Goal: Task Accomplishment & Management: Manage account settings

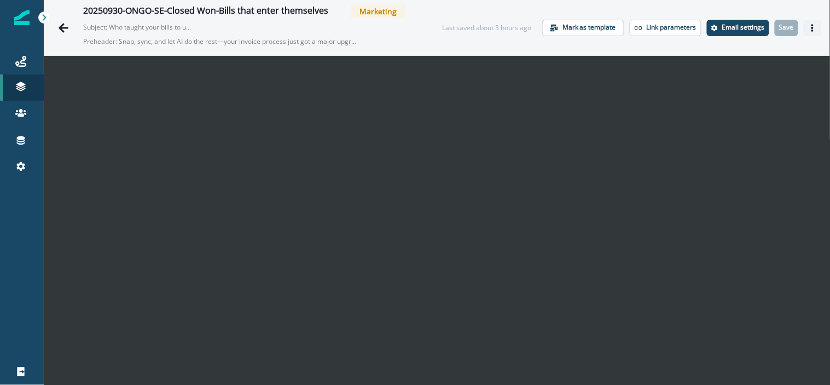
click at [804, 31] on button "Actions" at bounding box center [813, 28] width 18 height 16
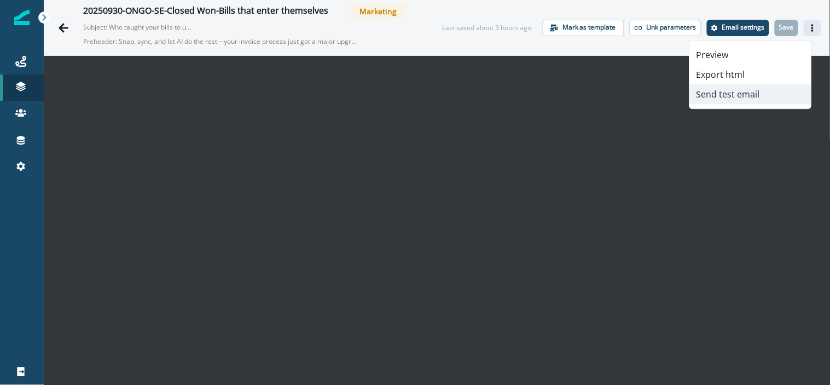
click at [759, 91] on button "Send test email" at bounding box center [750, 94] width 121 height 20
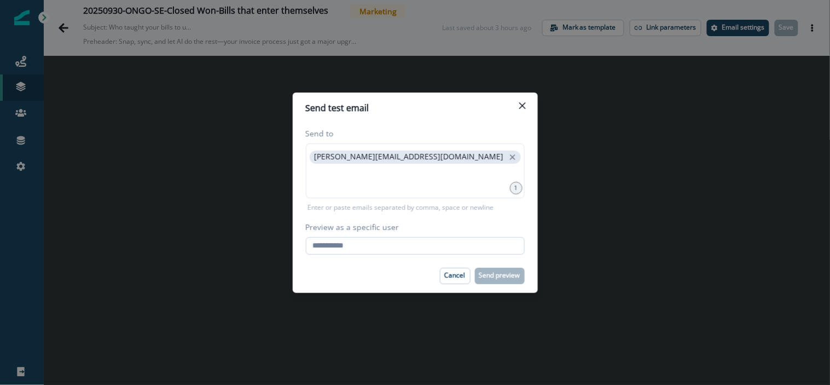
click at [345, 246] on input "Preview as a specific user" at bounding box center [415, 246] width 219 height 18
type input "**********"
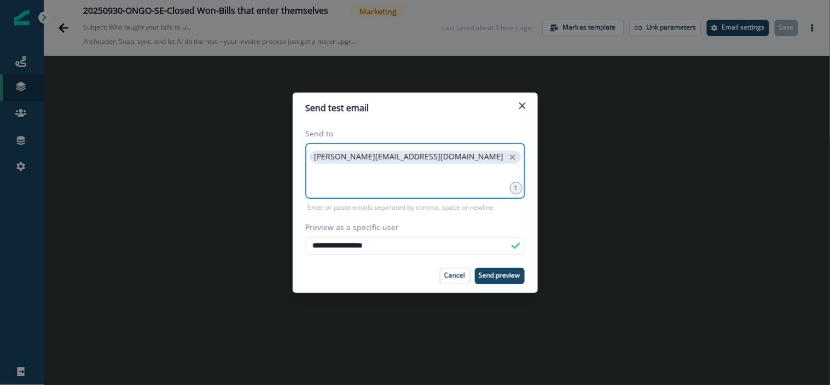
click at [367, 174] on input at bounding box center [415, 179] width 216 height 22
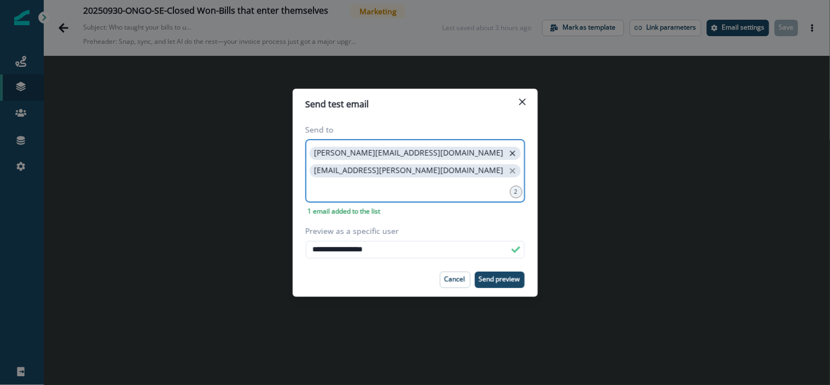
click at [508, 156] on icon "close" at bounding box center [513, 153] width 10 height 10
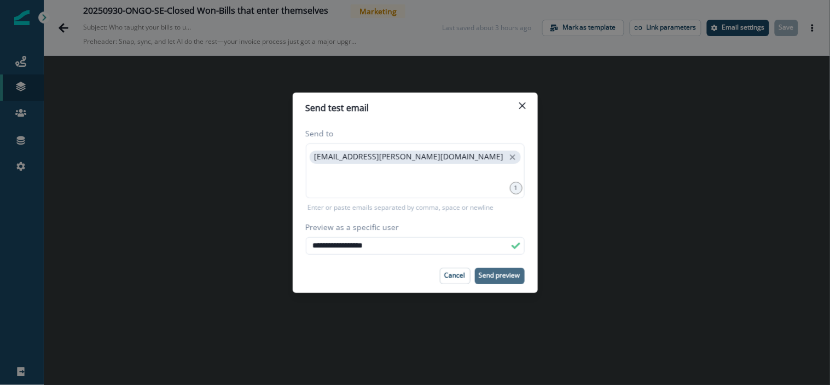
click at [494, 282] on button "Send preview" at bounding box center [500, 275] width 50 height 16
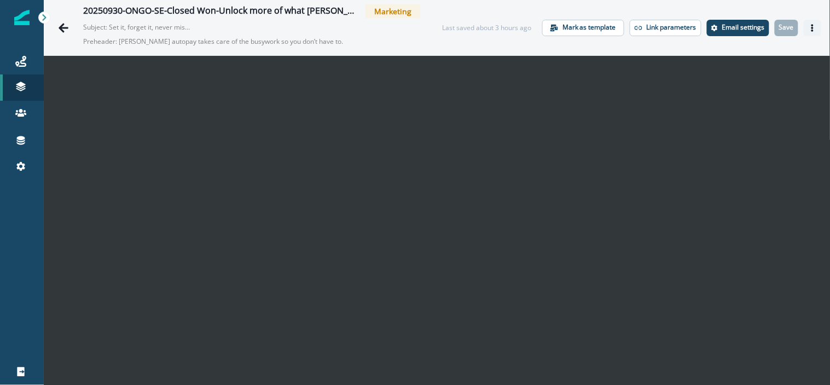
click at [808, 27] on icon "Actions" at bounding box center [812, 28] width 8 height 8
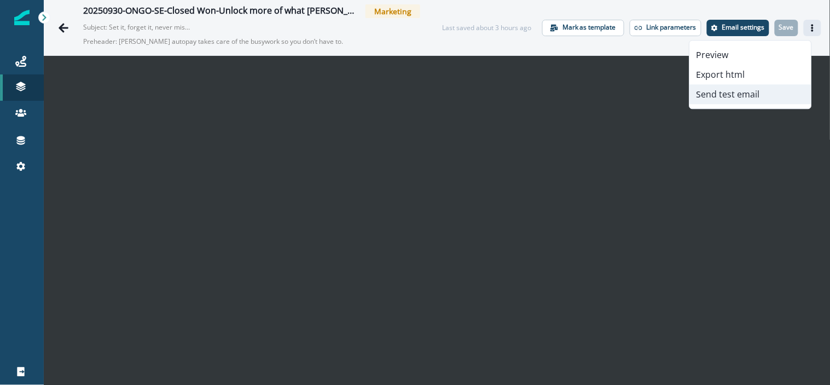
click at [745, 95] on button "Send test email" at bounding box center [750, 94] width 121 height 20
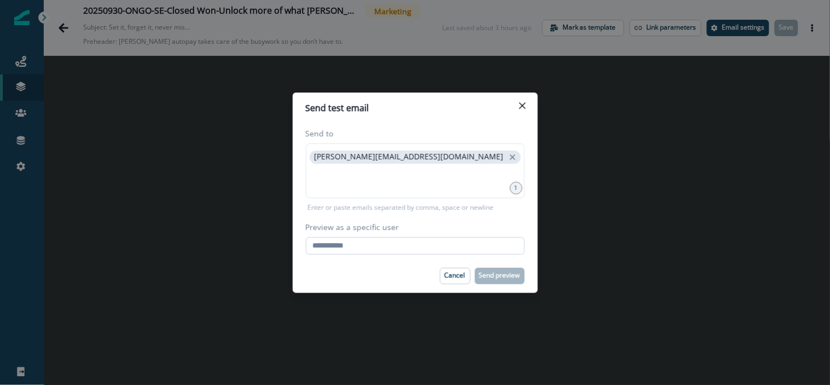
click at [354, 244] on input "Preview as a specific user" at bounding box center [415, 246] width 219 height 18
type input "**********"
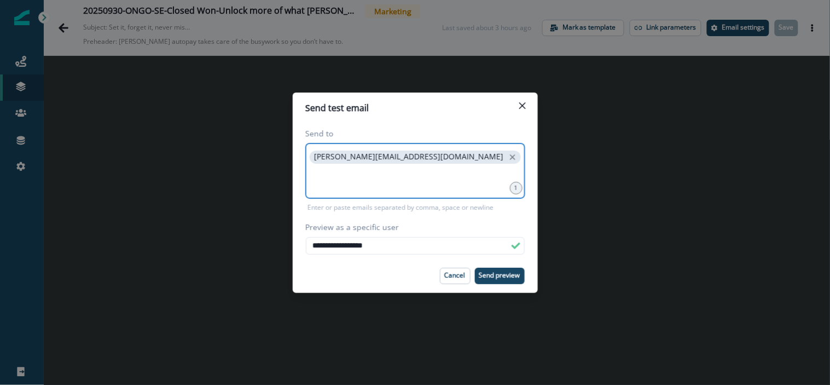
click at [434, 173] on input at bounding box center [415, 179] width 216 height 22
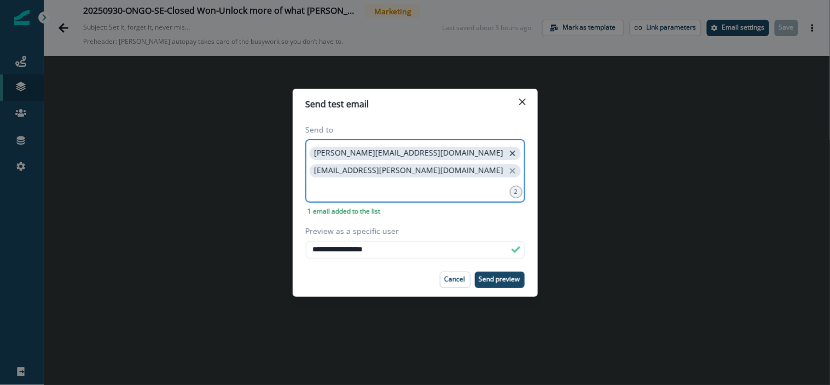
click at [510, 153] on icon "close" at bounding box center [512, 152] width 5 height 5
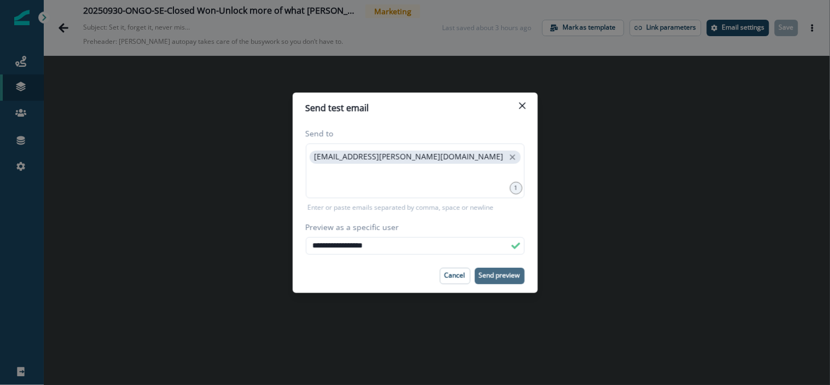
click at [486, 270] on button "Send preview" at bounding box center [500, 275] width 50 height 16
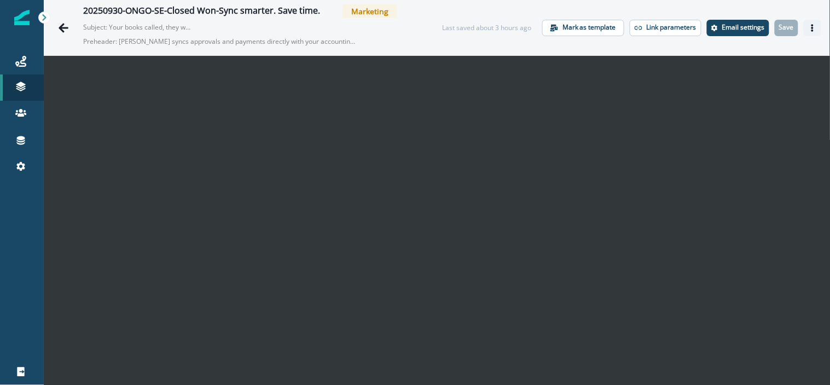
click at [808, 25] on icon "Actions" at bounding box center [812, 28] width 8 height 8
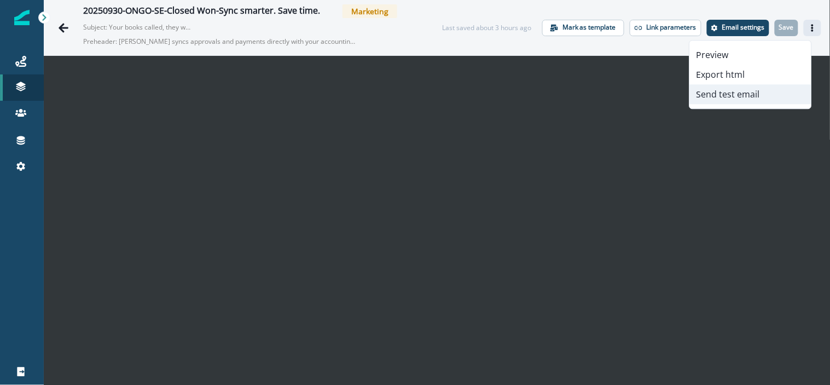
click at [756, 91] on button "Send test email" at bounding box center [750, 94] width 121 height 20
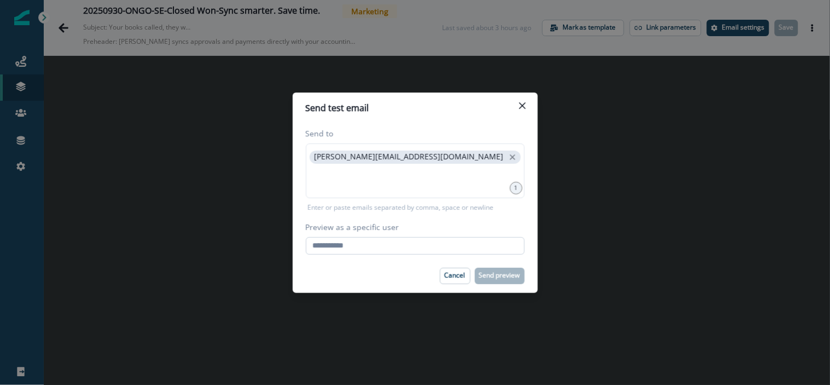
drag, startPoint x: 328, startPoint y: 250, endPoint x: 333, endPoint y: 254, distance: 5.8
click at [328, 250] on input "Preview as a specific user" at bounding box center [415, 246] width 219 height 18
type input "**********"
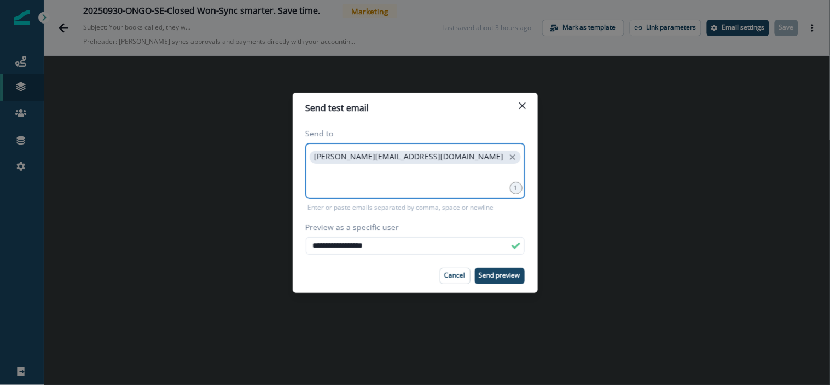
click at [347, 182] on input at bounding box center [415, 179] width 216 height 22
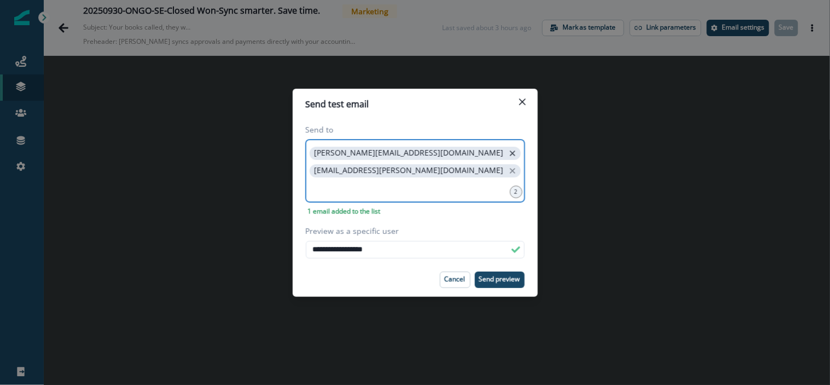
click at [508, 153] on icon "close" at bounding box center [513, 153] width 10 height 10
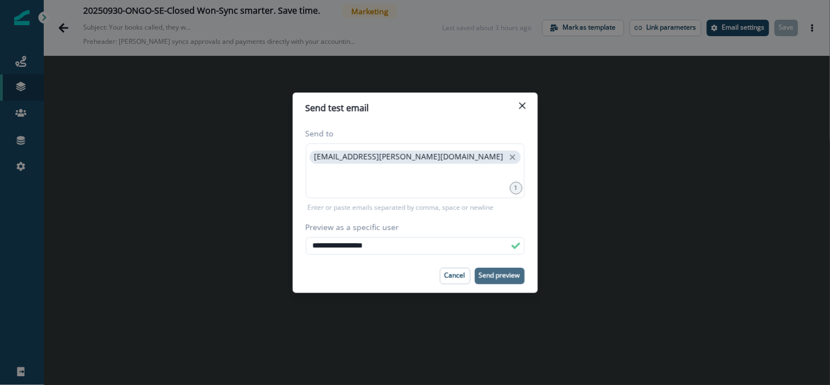
click at [505, 277] on p "Send preview" at bounding box center [499, 275] width 41 height 8
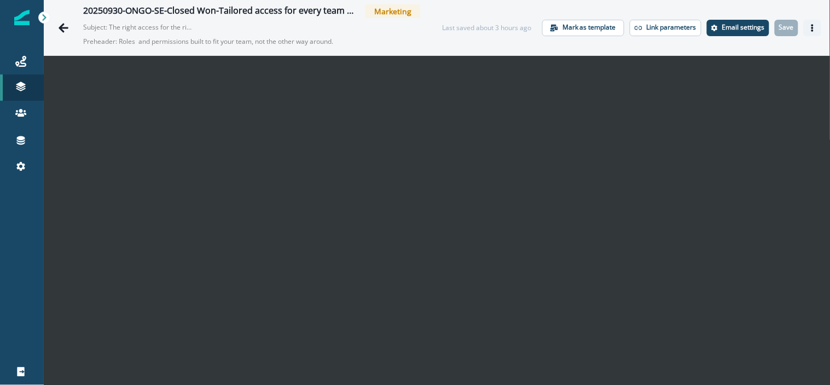
click at [804, 25] on button "Actions" at bounding box center [813, 28] width 18 height 16
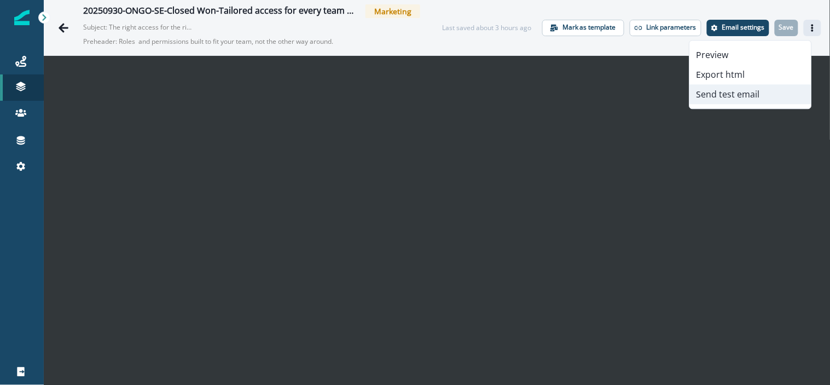
click at [744, 94] on button "Send test email" at bounding box center [750, 94] width 121 height 20
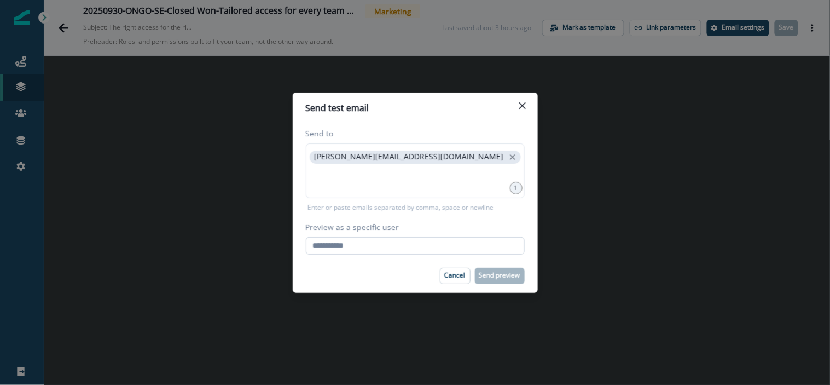
click at [375, 241] on input "Preview as a specific user" at bounding box center [415, 246] width 219 height 18
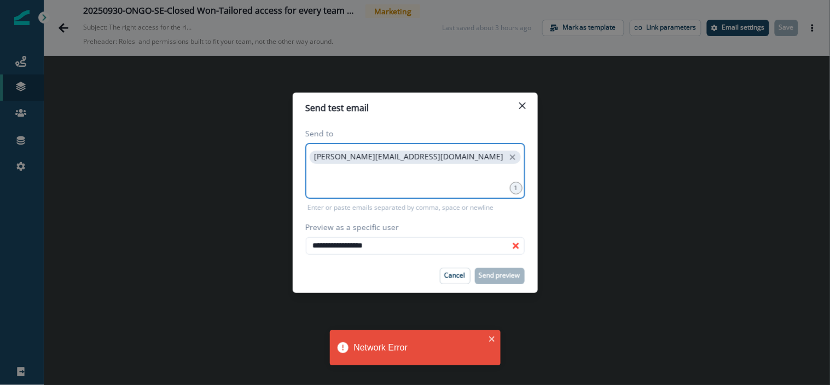
click at [331, 177] on input at bounding box center [415, 179] width 216 height 22
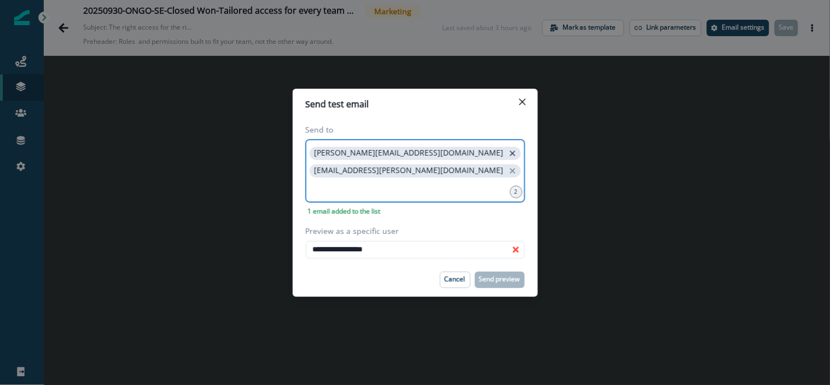
click at [508, 150] on icon "close" at bounding box center [513, 153] width 10 height 10
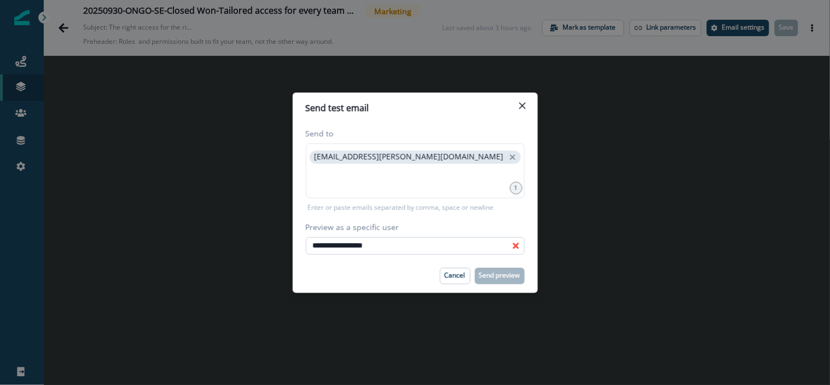
click at [480, 250] on input "**********" at bounding box center [415, 246] width 219 height 18
click at [462, 182] on input at bounding box center [415, 179] width 216 height 22
click at [416, 246] on input "**********" at bounding box center [415, 246] width 219 height 18
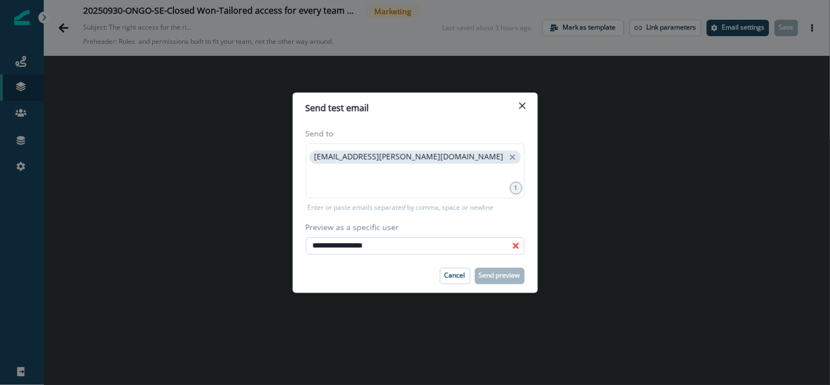
click at [416, 246] on input "**********" at bounding box center [415, 246] width 219 height 18
paste input "email"
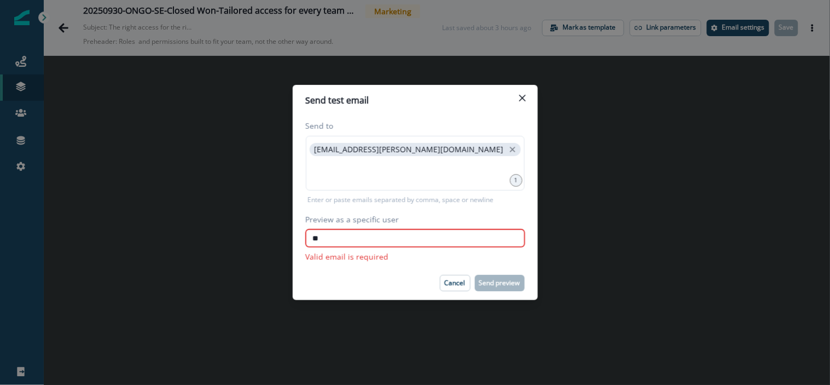
type input "*"
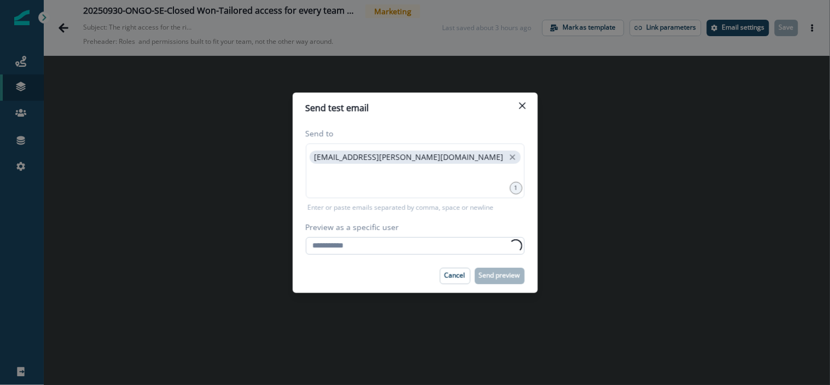
click at [416, 241] on input "Preview as a specific user" at bounding box center [415, 246] width 219 height 18
paste input "**********"
type input "**********"
click at [491, 276] on p "Send preview" at bounding box center [499, 275] width 41 height 8
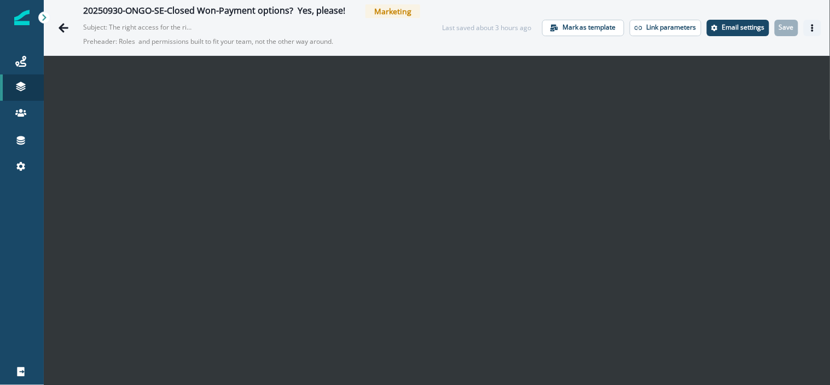
click at [808, 31] on icon "Actions" at bounding box center [812, 28] width 8 height 8
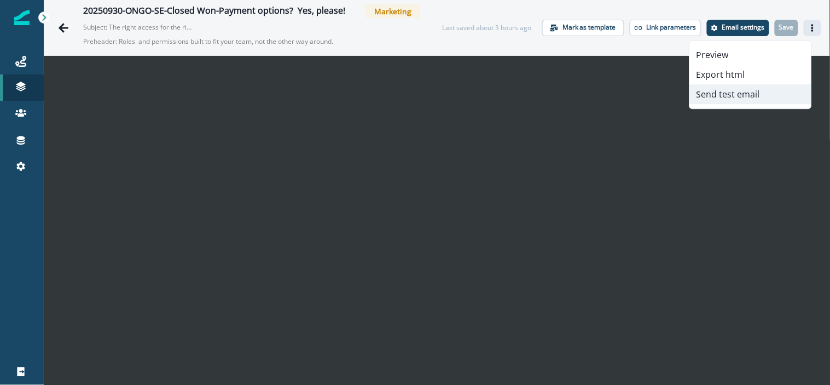
click at [731, 89] on button "Send test email" at bounding box center [750, 94] width 121 height 20
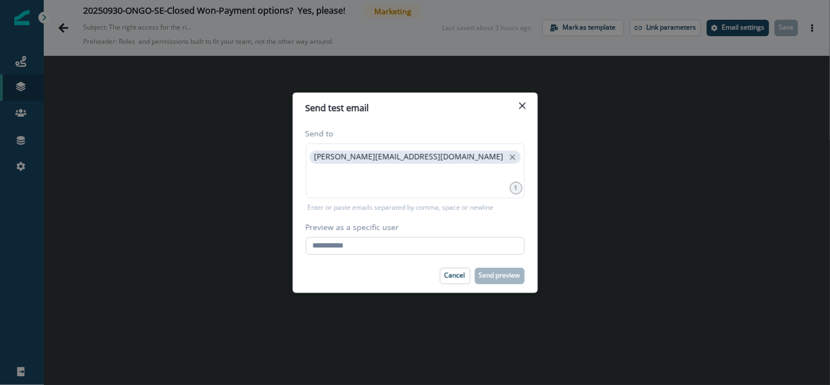
click at [364, 248] on input "Preview as a specific user" at bounding box center [415, 246] width 219 height 18
type input "**********"
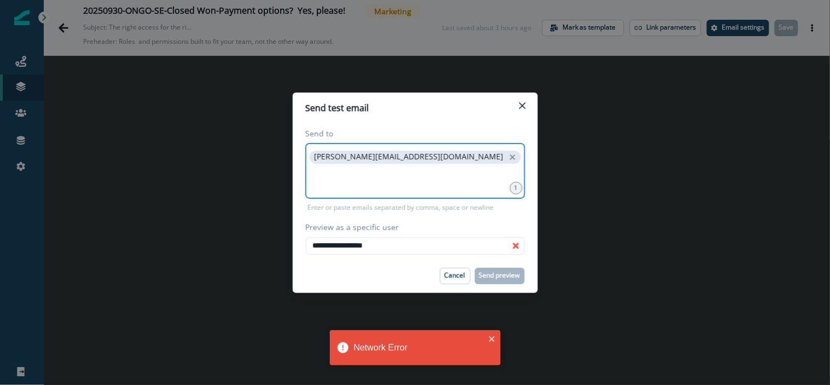
click at [330, 174] on input at bounding box center [415, 179] width 216 height 22
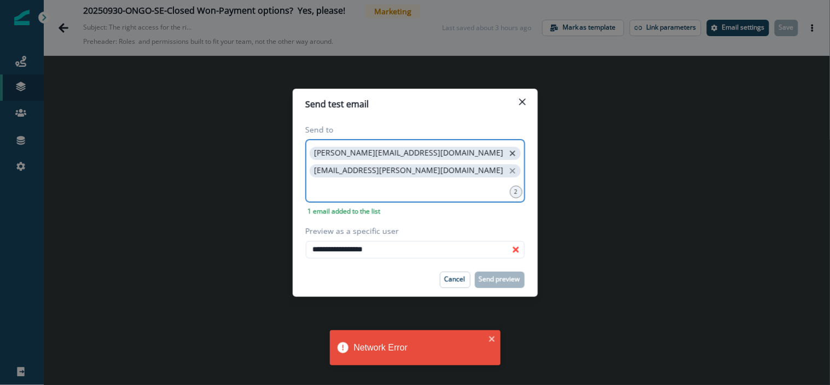
click at [510, 154] on icon "close" at bounding box center [512, 152] width 5 height 5
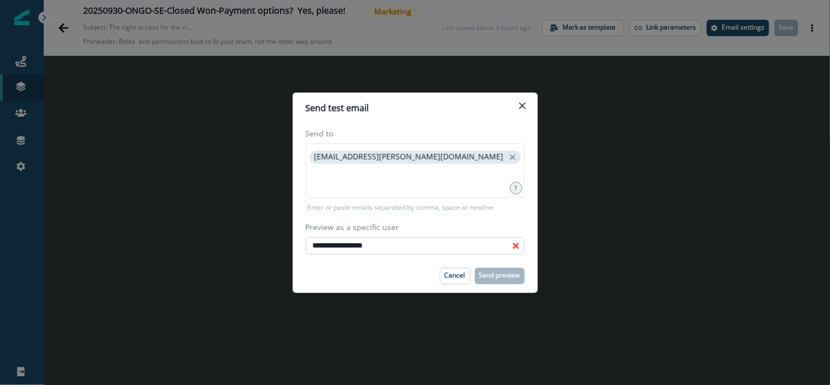
click at [375, 237] on input "**********" at bounding box center [415, 246] width 219 height 18
paste input "email"
paste input "**********"
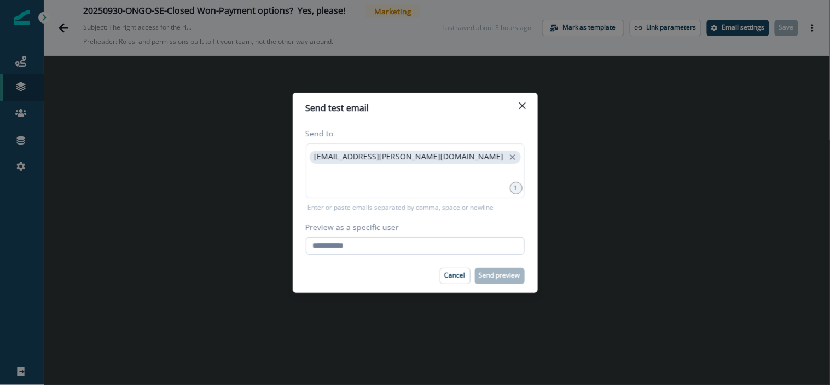
type input "**********"
click at [496, 277] on p "Send preview" at bounding box center [499, 275] width 41 height 8
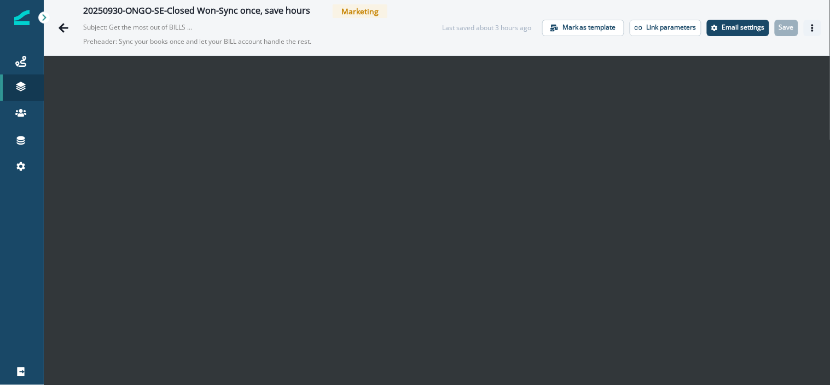
click at [808, 26] on icon "Actions" at bounding box center [812, 28] width 8 height 8
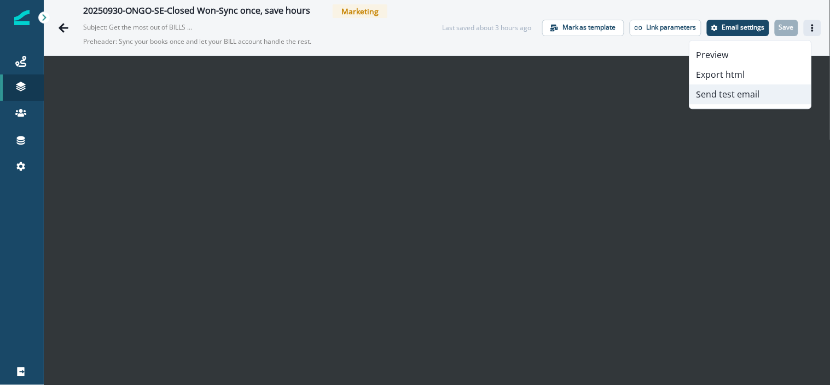
click at [757, 91] on button "Send test email" at bounding box center [750, 94] width 121 height 20
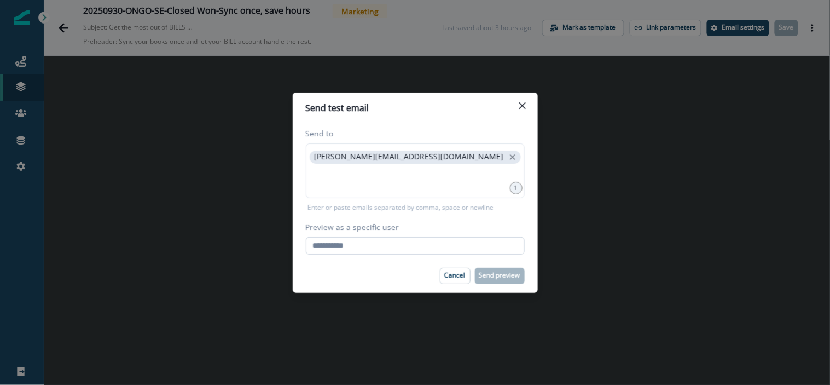
click at [365, 248] on input "Preview as a specific user" at bounding box center [415, 246] width 219 height 18
type input "**********"
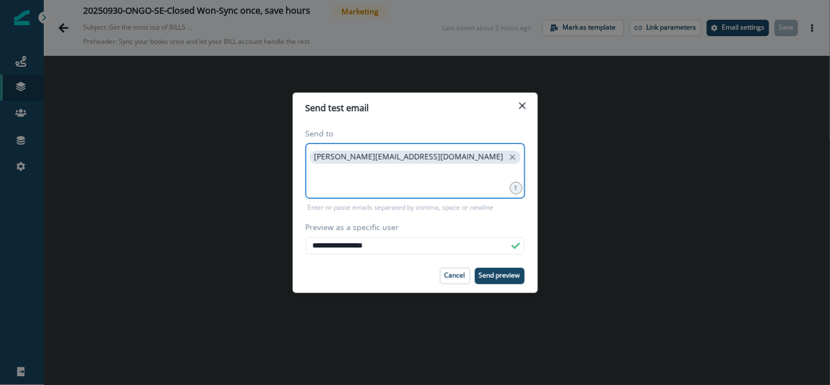
click at [364, 188] on input at bounding box center [415, 179] width 216 height 22
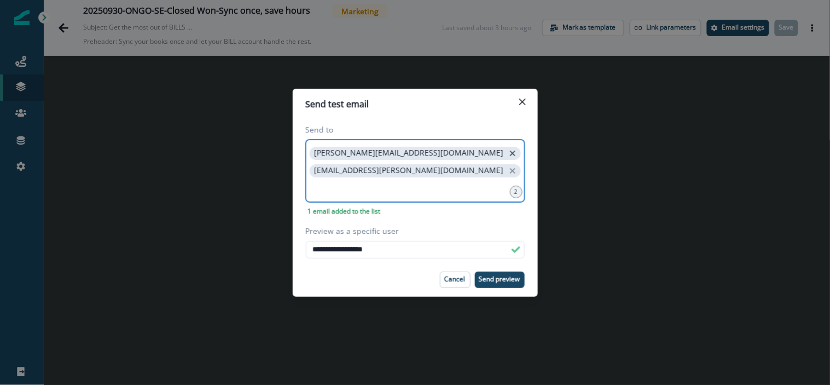
click at [508, 150] on icon "close" at bounding box center [513, 153] width 10 height 10
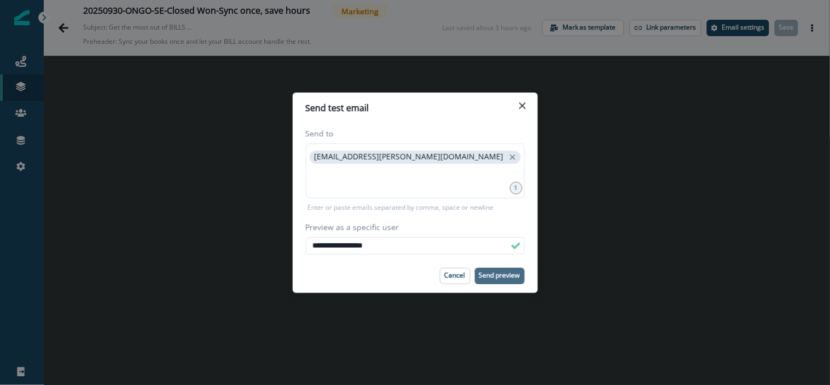
click at [485, 272] on p "Send preview" at bounding box center [499, 275] width 41 height 8
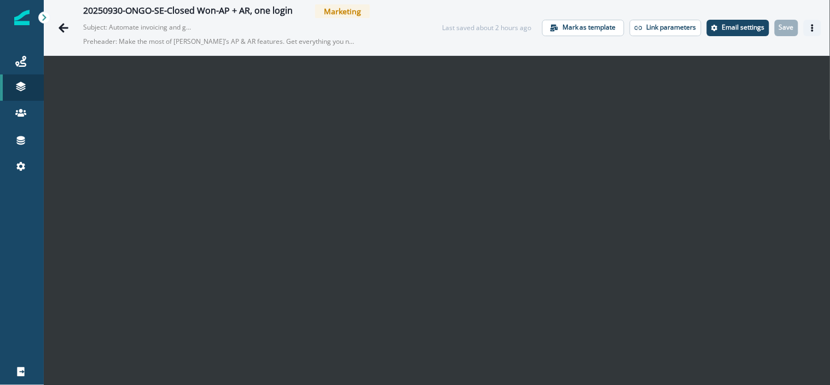
click at [808, 27] on icon "Actions" at bounding box center [812, 28] width 8 height 8
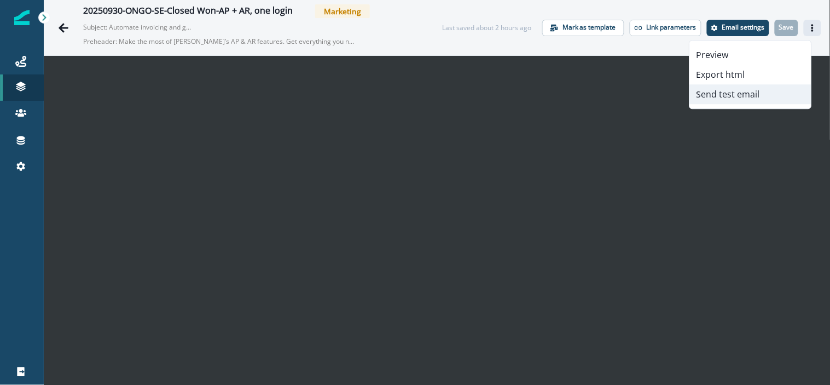
click at [733, 96] on button "Send test email" at bounding box center [750, 94] width 121 height 20
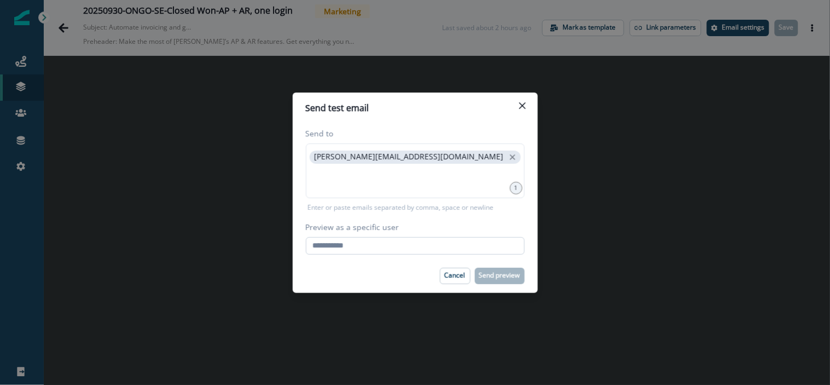
click at [370, 244] on input "Preview as a specific user" at bounding box center [415, 246] width 219 height 18
type input "**********"
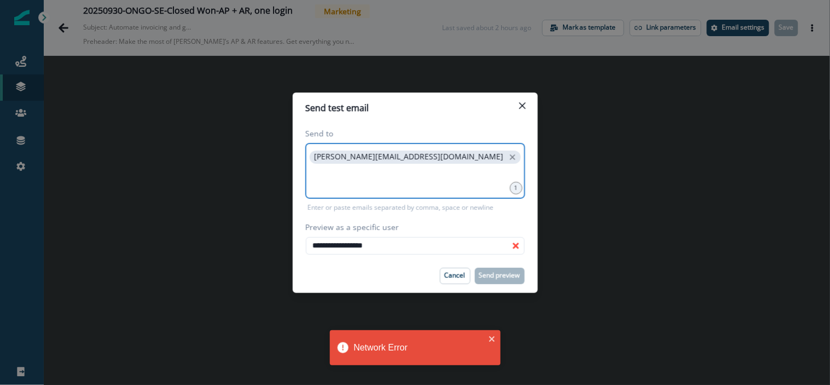
click at [336, 187] on input at bounding box center [415, 179] width 216 height 22
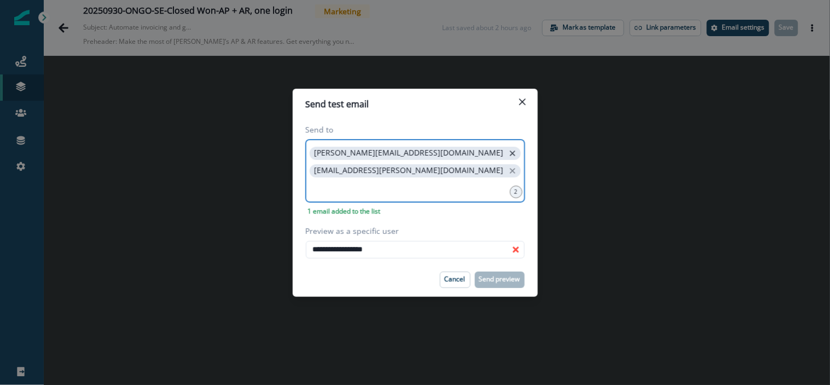
click at [510, 154] on icon "close" at bounding box center [512, 152] width 5 height 5
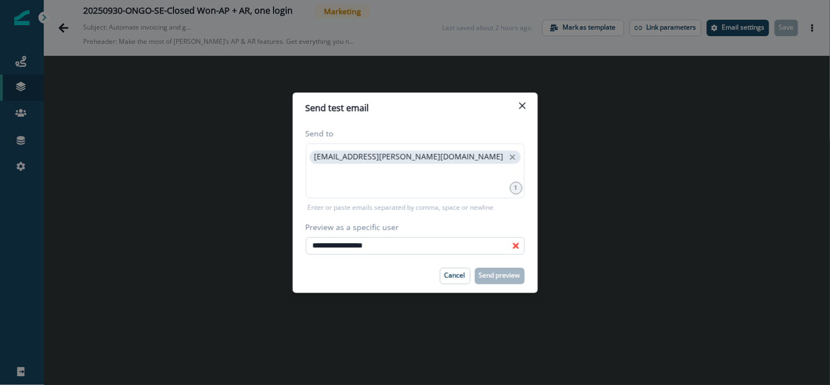
click at [439, 252] on input "**********" at bounding box center [415, 246] width 219 height 18
paste input "**********"
type input "**********"
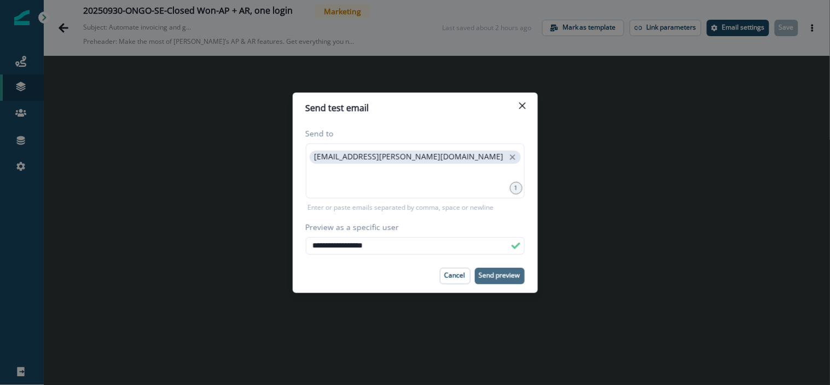
click at [495, 277] on p "Send preview" at bounding box center [499, 275] width 41 height 8
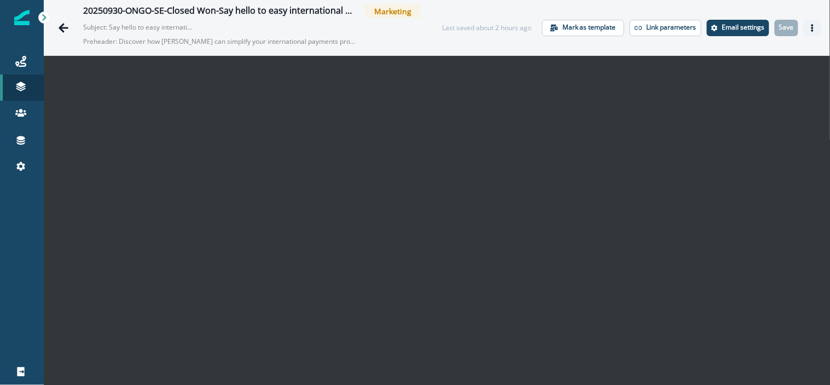
click at [808, 27] on icon "Actions" at bounding box center [812, 28] width 8 height 8
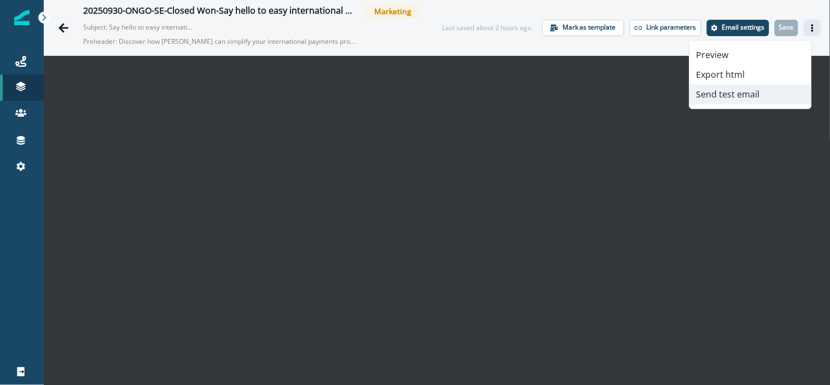
click at [756, 93] on button "Send test email" at bounding box center [750, 94] width 121 height 20
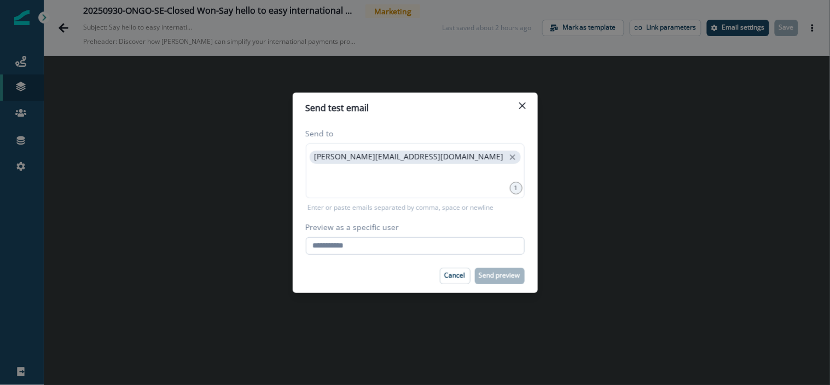
click at [342, 246] on input "Preview as a specific user" at bounding box center [415, 246] width 219 height 18
type input "**********"
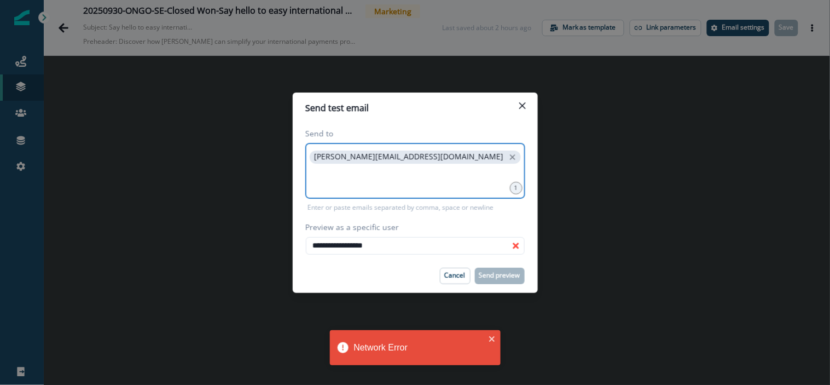
click at [365, 183] on input at bounding box center [415, 179] width 216 height 22
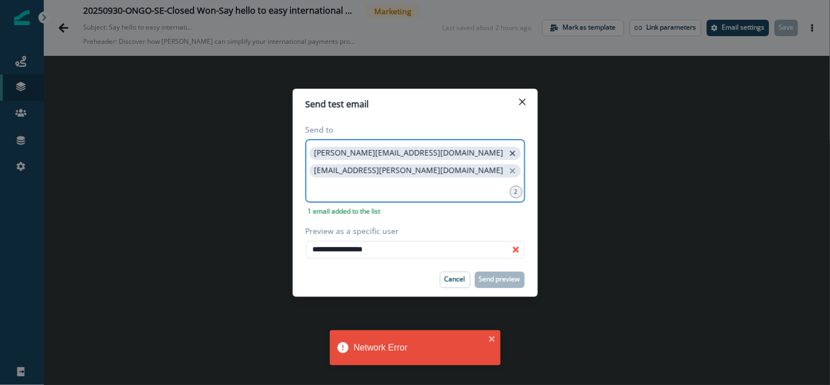
click at [510, 154] on icon "close" at bounding box center [512, 152] width 5 height 5
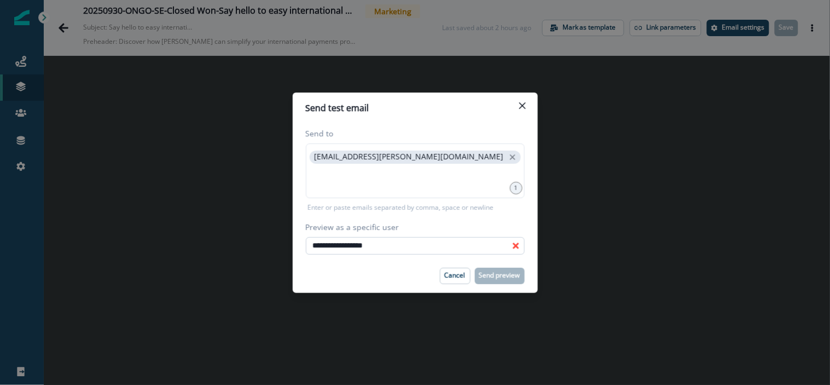
click at [370, 242] on input "**********" at bounding box center [415, 246] width 219 height 18
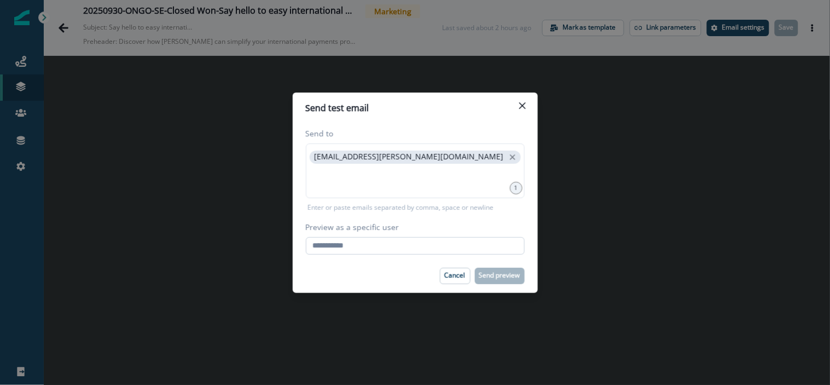
paste input "**********"
type input "**********"
click at [494, 281] on button "Send preview" at bounding box center [500, 275] width 50 height 16
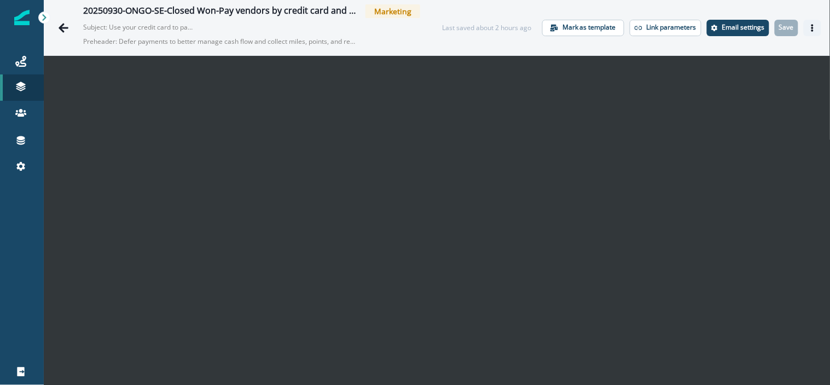
click at [804, 23] on button "Actions" at bounding box center [813, 28] width 18 height 16
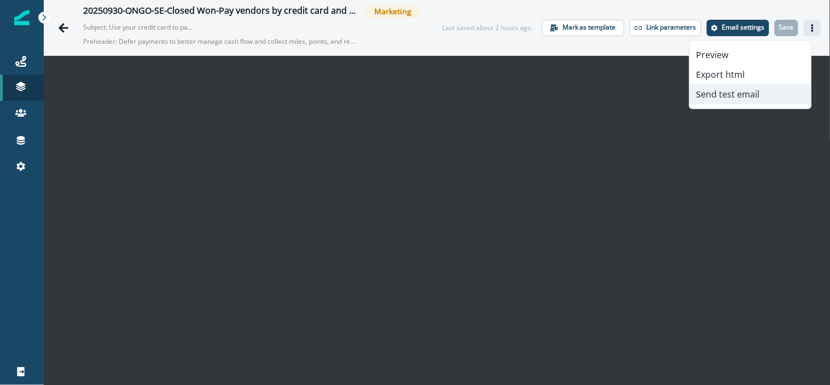
click at [752, 99] on button "Send test email" at bounding box center [750, 94] width 121 height 20
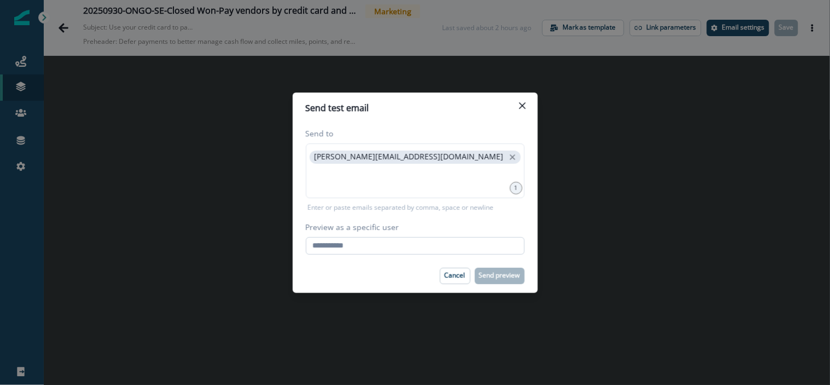
click at [374, 242] on input "Preview as a specific user" at bounding box center [415, 246] width 219 height 18
type input "**********"
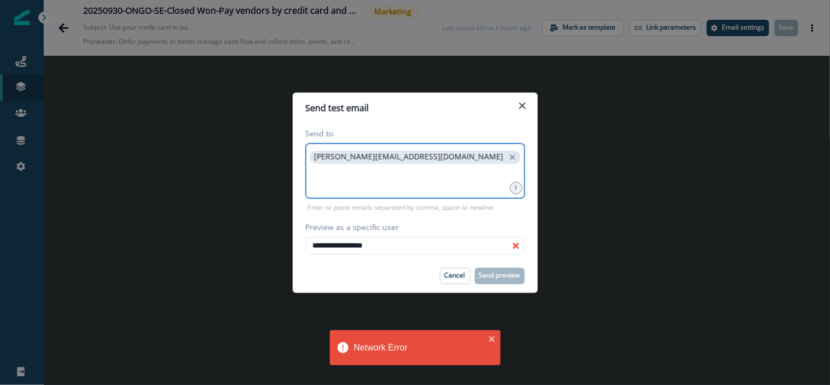
click at [391, 179] on input at bounding box center [415, 179] width 216 height 22
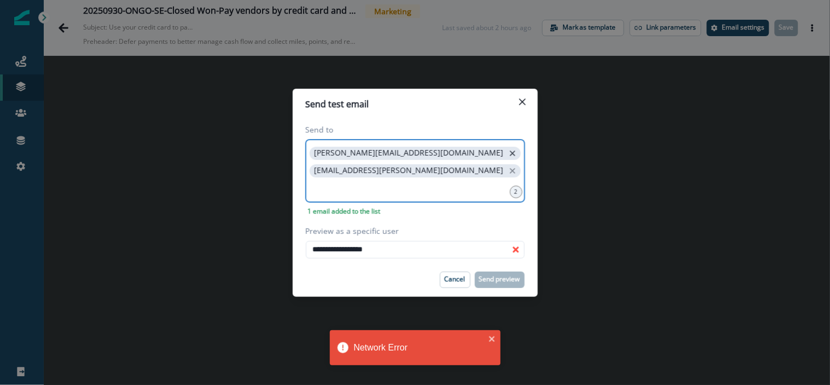
click at [508, 154] on icon "close" at bounding box center [513, 153] width 10 height 10
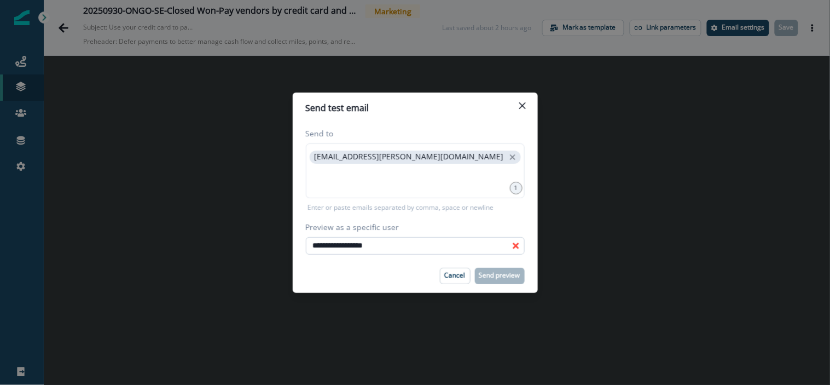
click at [349, 242] on input "**********" at bounding box center [415, 246] width 219 height 18
paste input "**********"
type input "**********"
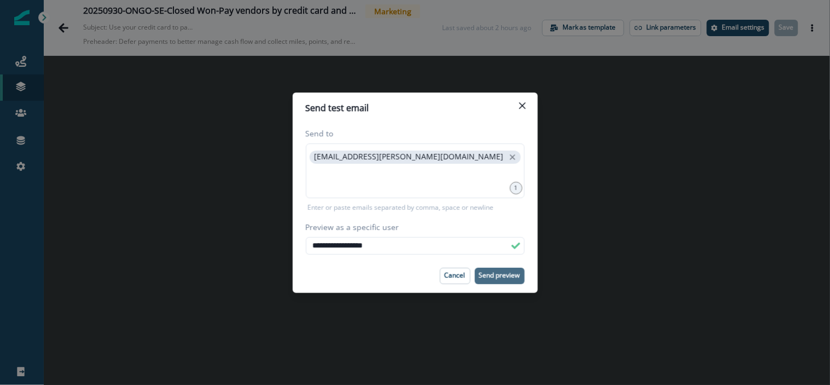
click at [493, 273] on p "Send preview" at bounding box center [499, 275] width 41 height 8
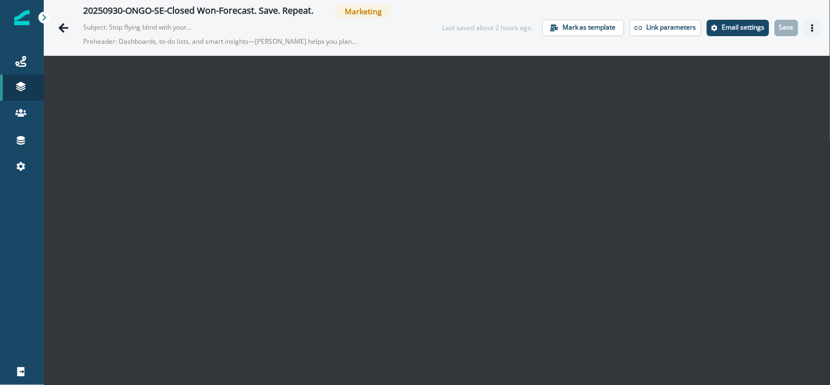
click at [811, 31] on icon "Actions" at bounding box center [812, 28] width 2 height 8
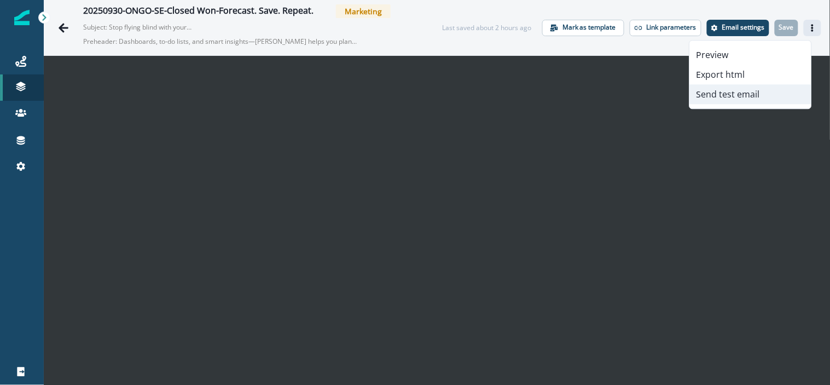
click at [744, 94] on button "Send test email" at bounding box center [750, 94] width 121 height 20
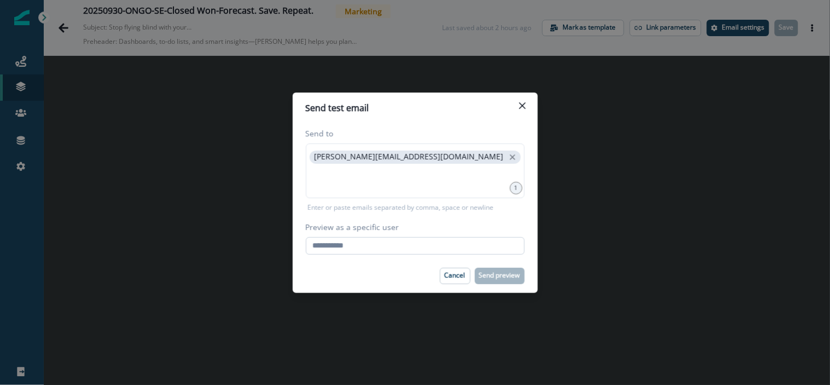
click at [329, 252] on input "Preview as a specific user" at bounding box center [415, 246] width 219 height 18
type input "**********"
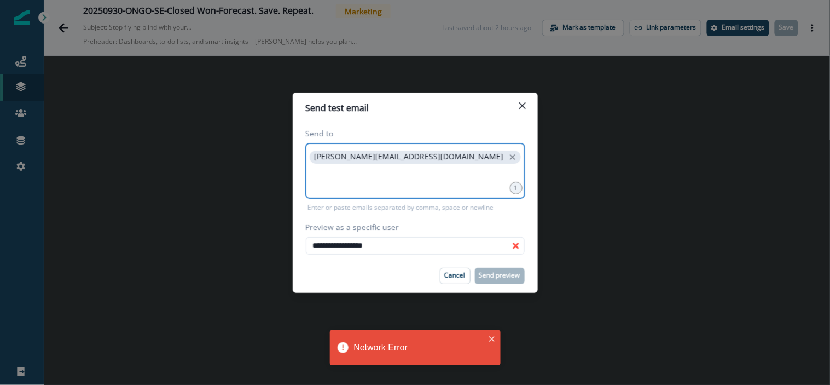
click at [377, 171] on input at bounding box center [415, 179] width 216 height 22
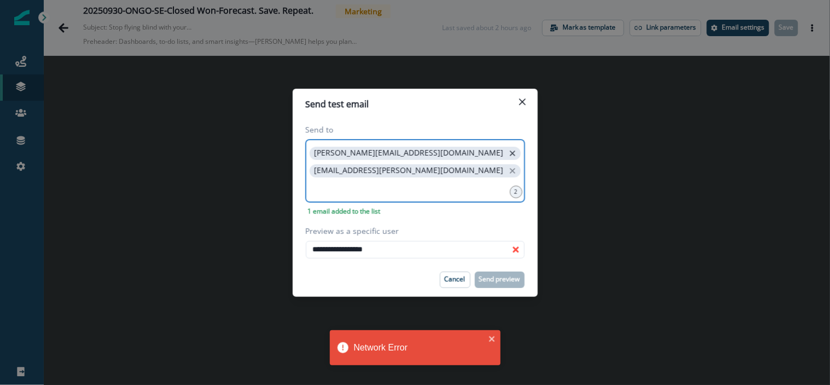
click at [508, 155] on icon "close" at bounding box center [513, 153] width 10 height 10
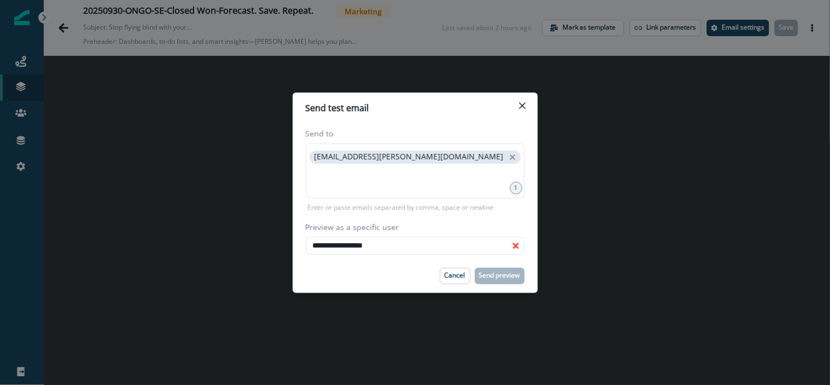
click at [508, 248] on div "Person data unavailable" at bounding box center [516, 246] width 18 height 18
click at [430, 244] on input "**********" at bounding box center [415, 246] width 219 height 18
click at [409, 259] on footer "Cancel Send preview" at bounding box center [415, 276] width 245 height 34
click at [409, 251] on input "**********" at bounding box center [415, 246] width 219 height 18
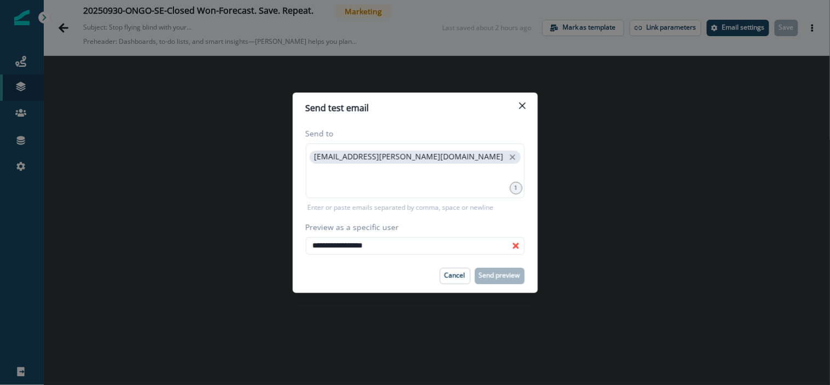
click at [516, 248] on icon "Person data unavailable" at bounding box center [515, 245] width 9 height 9
click at [471, 241] on input "**********" at bounding box center [415, 246] width 219 height 18
click at [348, 234] on div "**********" at bounding box center [415, 237] width 219 height 33
click at [388, 244] on input "**********" at bounding box center [415, 246] width 219 height 18
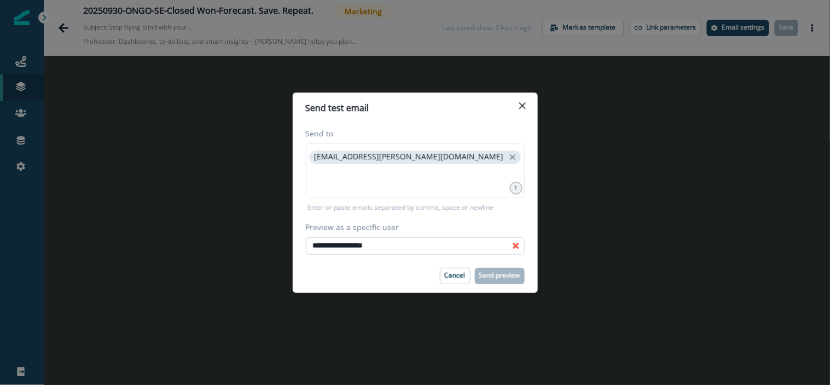
click at [388, 244] on input "**********" at bounding box center [415, 246] width 219 height 18
paste input "**********"
type input "**********"
click at [511, 278] on p "Send preview" at bounding box center [499, 275] width 41 height 8
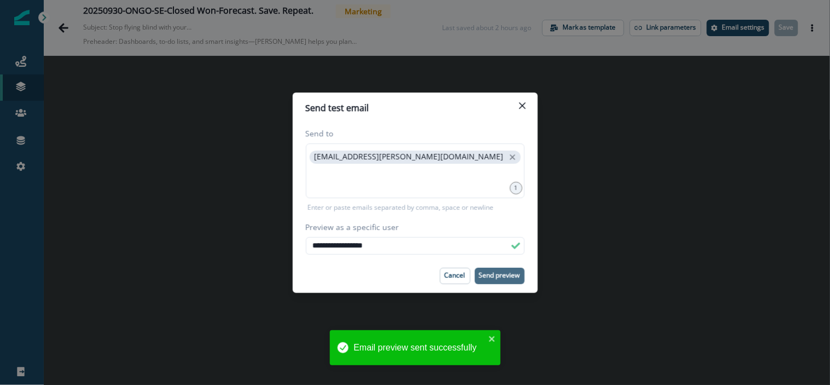
click at [564, 239] on div "**********" at bounding box center [415, 192] width 830 height 385
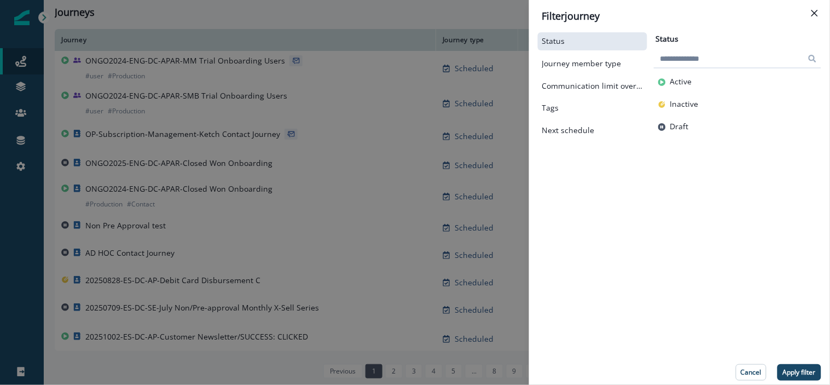
click at [465, 21] on div "Filter journey Status Journey member type Communication limit overrides Tags Ne…" at bounding box center [415, 192] width 830 height 385
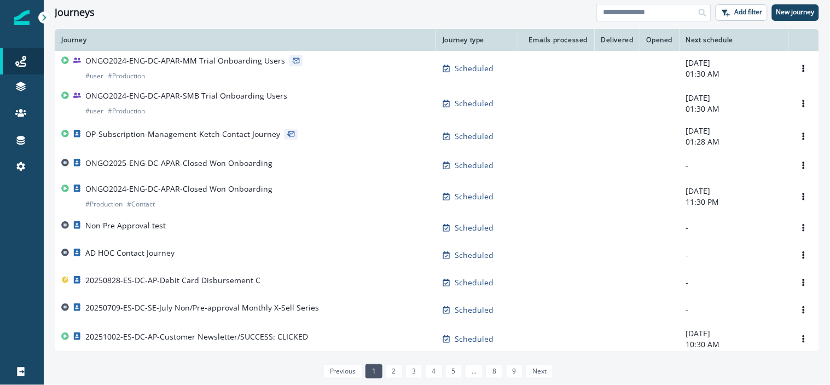
click at [641, 14] on input at bounding box center [653, 13] width 115 height 18
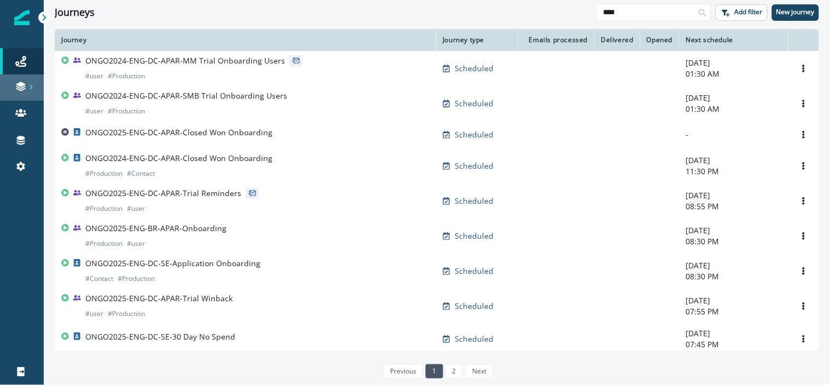
type input "****"
click at [28, 78] on link at bounding box center [22, 87] width 44 height 26
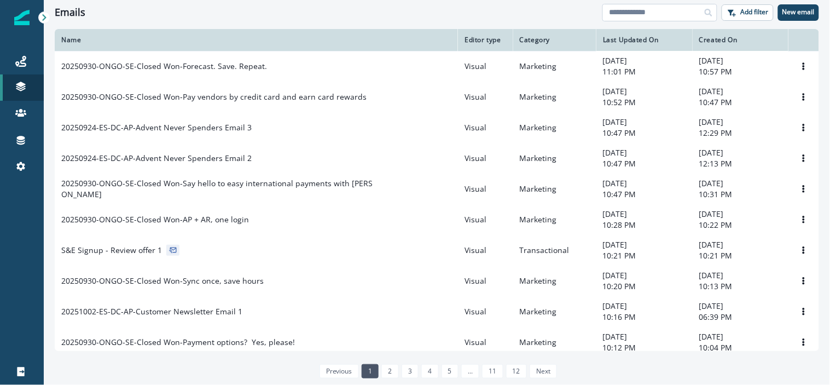
click at [682, 13] on input at bounding box center [659, 13] width 115 height 18
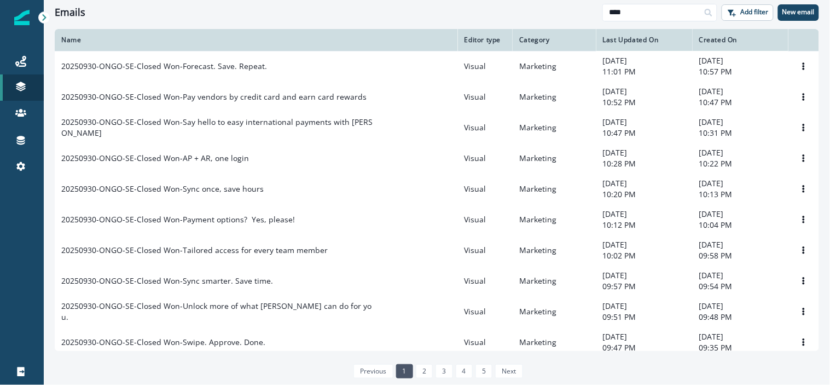
type input "****"
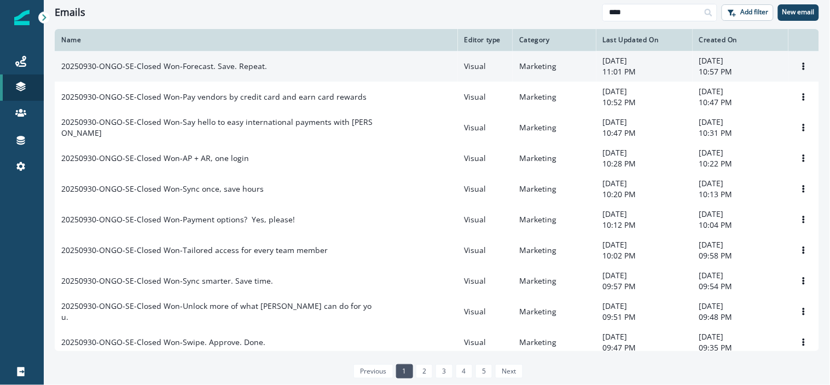
click at [252, 69] on p "20250930-ONGO-SE-Closed Won-Forecast. Save. Repeat." at bounding box center [164, 66] width 206 height 11
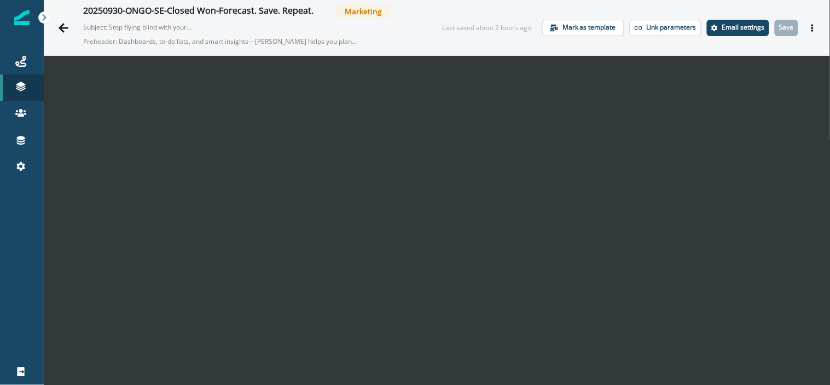
scroll to position [18, 0]
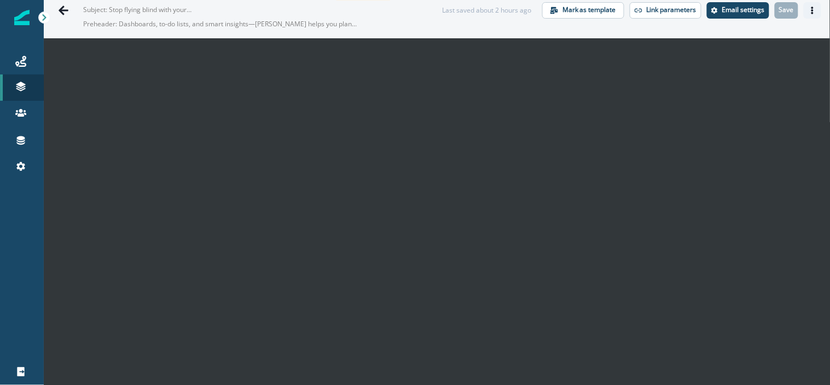
click at [808, 11] on icon "Actions" at bounding box center [812, 11] width 8 height 8
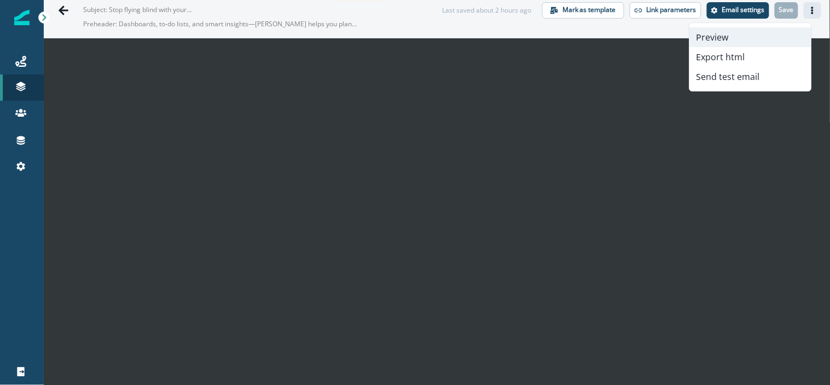
click at [761, 39] on button "Preview" at bounding box center [750, 37] width 121 height 20
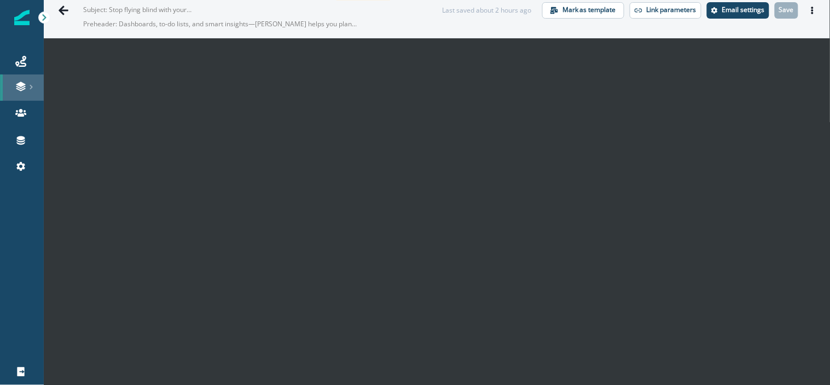
click at [22, 78] on link at bounding box center [22, 87] width 44 height 26
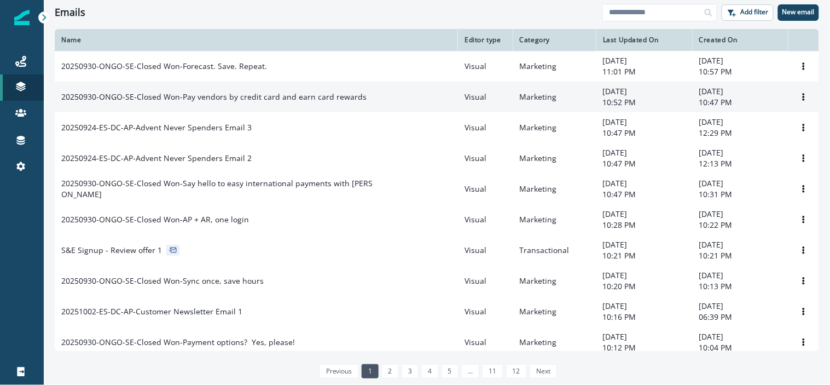
click at [230, 101] on p "20250930-ONGO-SE-Closed Won-Pay vendors by credit card and earn card rewards" at bounding box center [213, 96] width 305 height 11
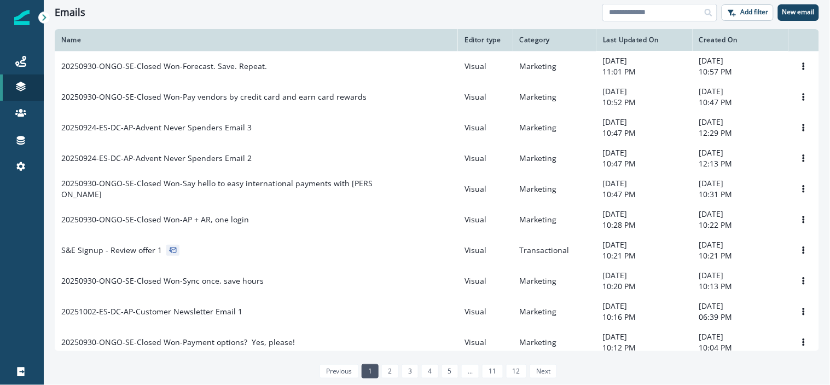
click at [633, 11] on input at bounding box center [659, 13] width 115 height 18
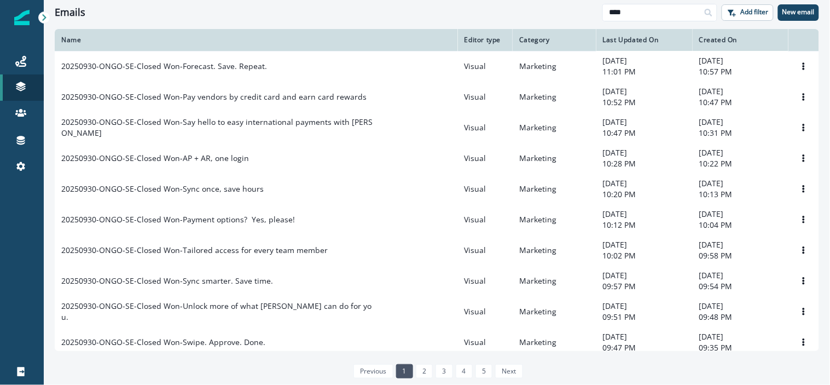
type input "****"
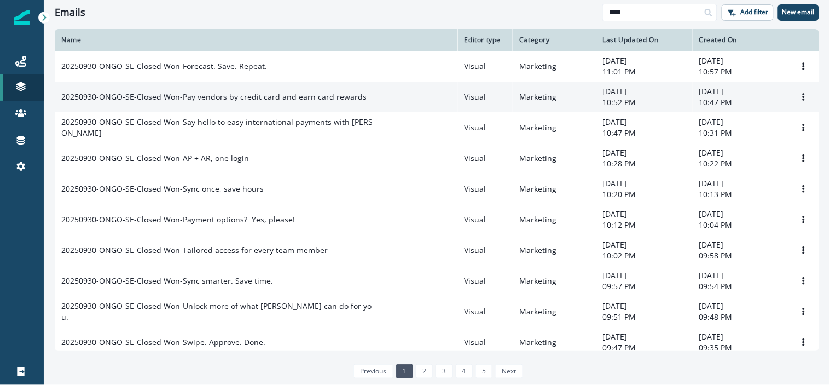
click at [267, 102] on p "20250930-ONGO-SE-Closed Won-Pay vendors by credit card and earn card rewards" at bounding box center [213, 96] width 305 height 11
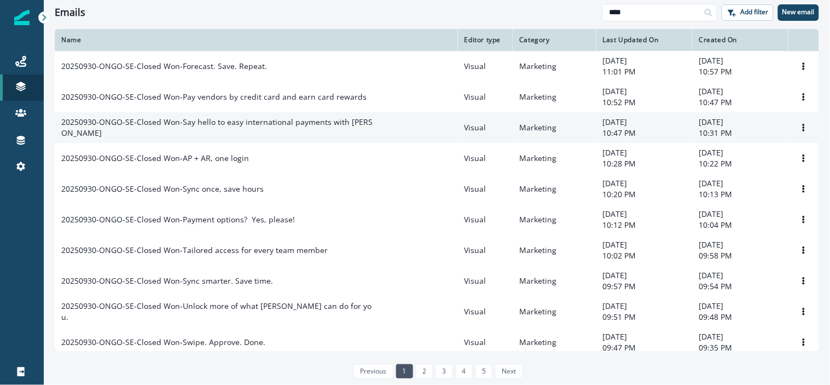
click at [240, 129] on p "20250930-ONGO-SE-Closed Won-Say hello to easy international payments with BILL" at bounding box center [217, 128] width 312 height 22
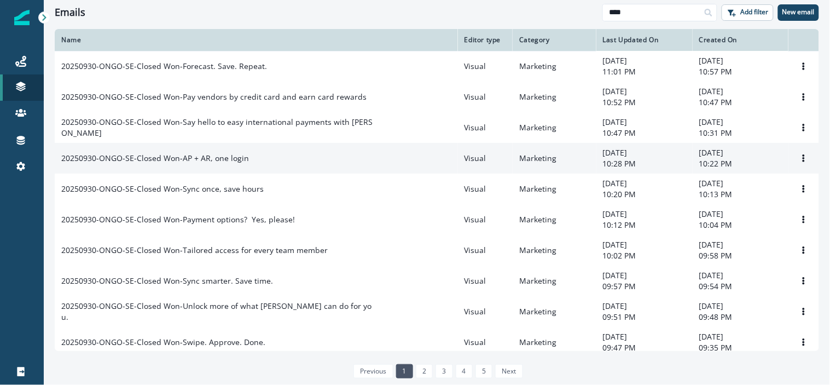
click at [206, 159] on p "20250930-ONGO-SE-Closed Won-AP + AR, one login" at bounding box center [155, 158] width 188 height 11
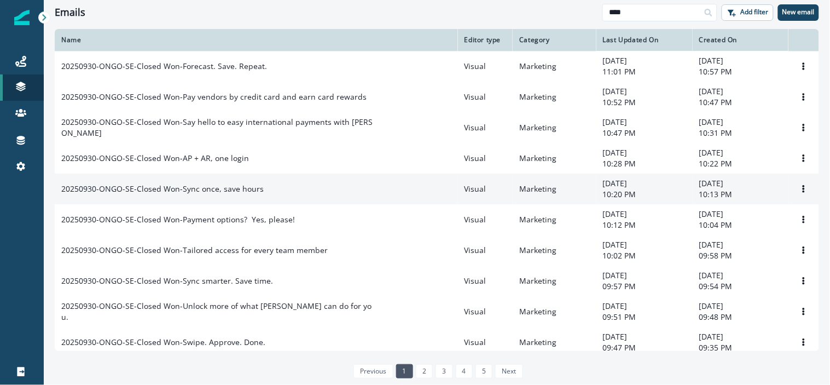
click at [168, 194] on p "20250930-ONGO-SE-Closed Won-Sync once, save hours" at bounding box center [162, 188] width 202 height 11
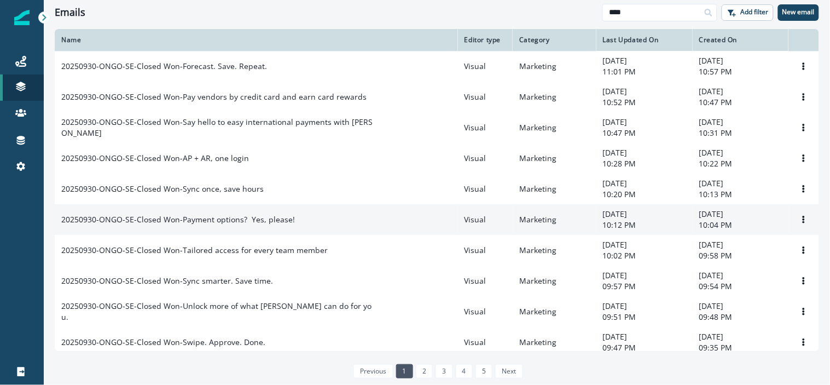
click at [146, 225] on p "20250930-ONGO-SE-Closed Won-Payment options?  Yes, please!" at bounding box center [178, 219] width 234 height 11
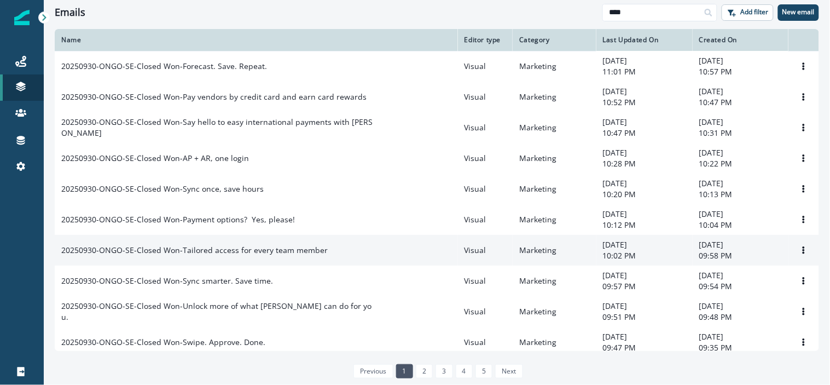
click at [129, 255] on p "20250930-ONGO-SE-Closed Won-Tailored access for every team member" at bounding box center [194, 249] width 266 height 11
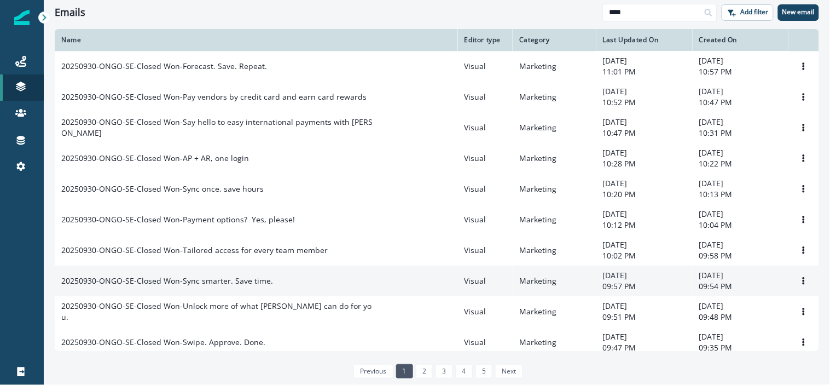
click at [114, 280] on p "20250930-ONGO-SE-Closed Won-Sync smarter. Save time." at bounding box center [167, 280] width 212 height 11
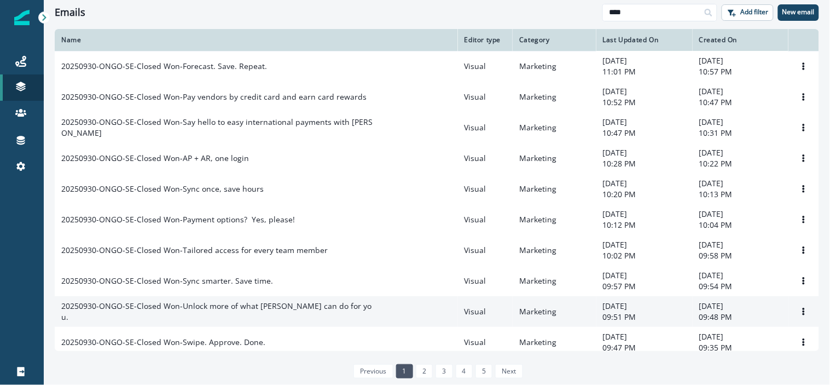
click at [102, 315] on p "20250930-ONGO-SE-Closed Won-Unlock more of what BILL can do for you." at bounding box center [217, 311] width 312 height 22
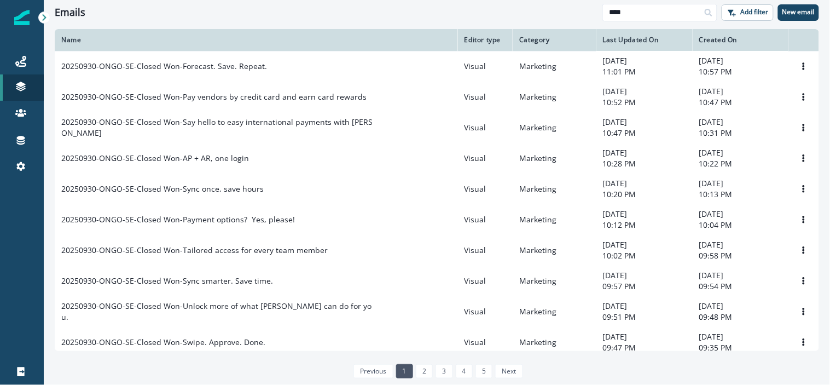
click at [102, 354] on div "Name Editor type Category Last Updated On Created On 20250930-ONGO-SE-Closed Wo…" at bounding box center [437, 206] width 786 height 354
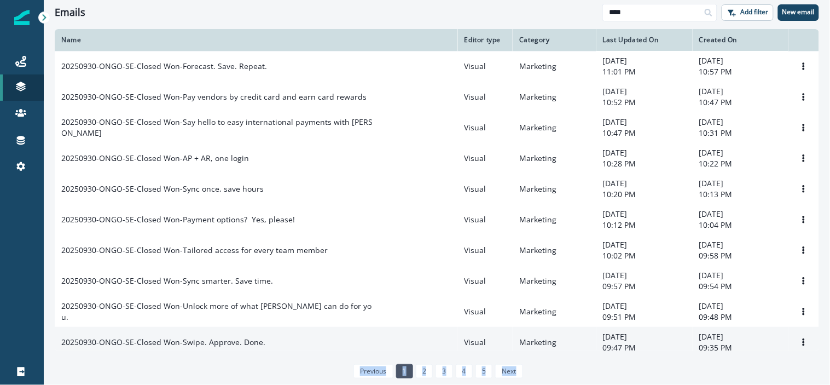
click at [107, 347] on p "20250930-ONGO-SE-Closed Won-Swipe. Approve. Done." at bounding box center [163, 341] width 204 height 11
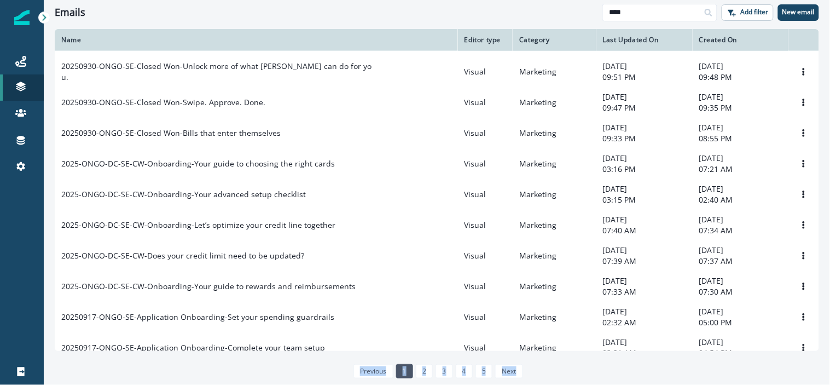
scroll to position [241, 0]
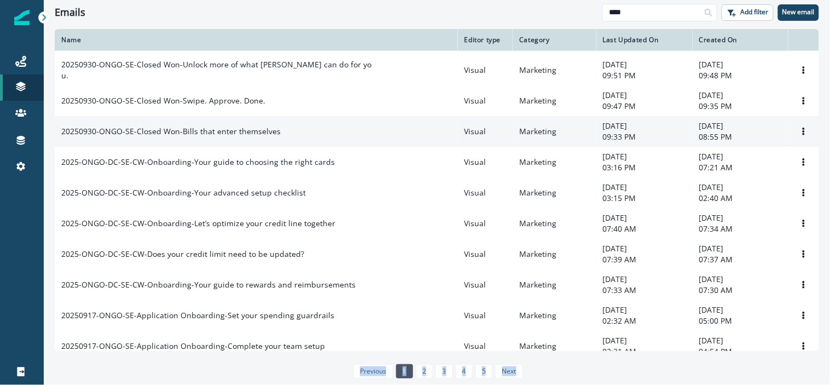
click at [246, 131] on td "20250930-ONGO-SE-Closed Won-Bills that enter themselves" at bounding box center [256, 131] width 403 height 31
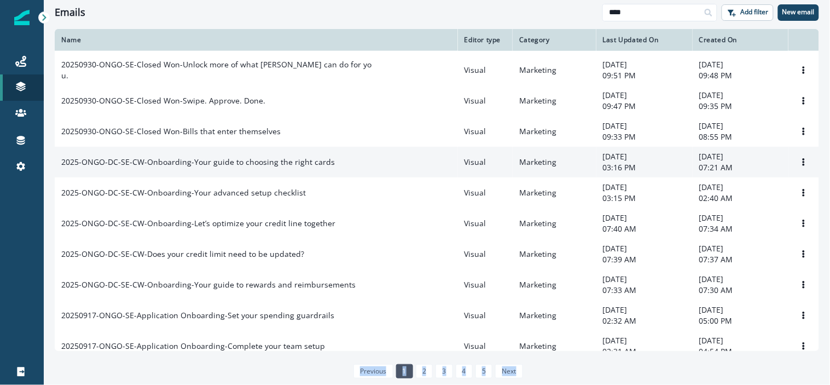
click at [219, 165] on p "2025-ONGO-DC-SE-CW-Onboarding-Your guide to choosing the right cards" at bounding box center [197, 161] width 273 height 11
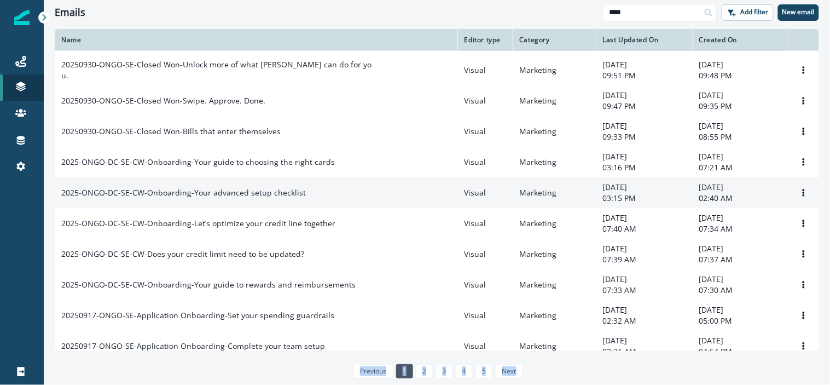
click at [186, 198] on p "2025-ONGO-DC-SE-CW-Onboarding-Your advanced setup checklist" at bounding box center [183, 192] width 244 height 11
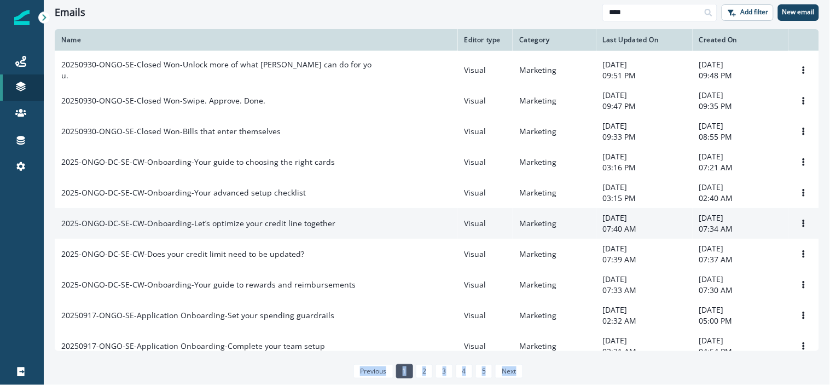
click at [163, 229] on p "2025-ONGO-DC-SE-CW-Onboarding-Let’s optimize your credit line together" at bounding box center [198, 223] width 274 height 11
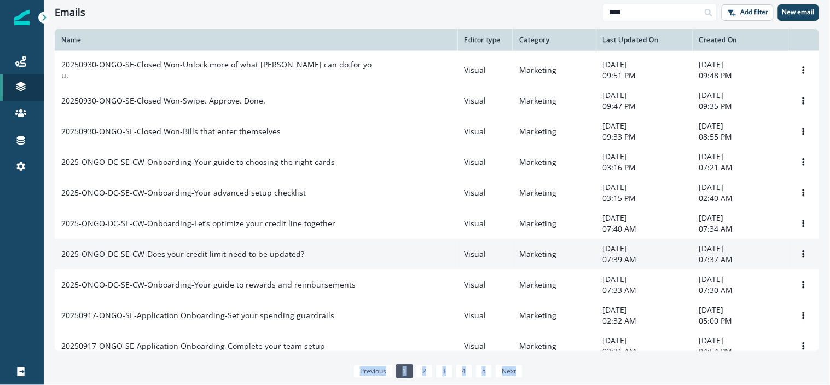
click at [158, 259] on p "2025-ONGO-DC-SE-CW-Does your credit limit need to be updated?" at bounding box center [182, 253] width 243 height 11
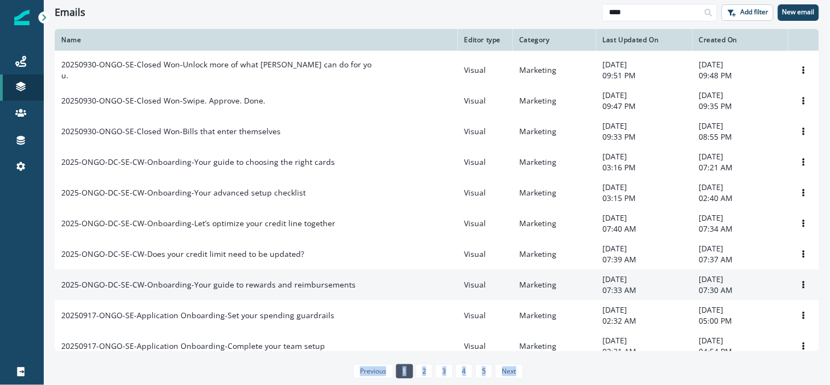
click at [152, 290] on p "2025-ONGO-DC-SE-CW-Onboarding-Your guide to rewards and reimbursements" at bounding box center [208, 284] width 294 height 11
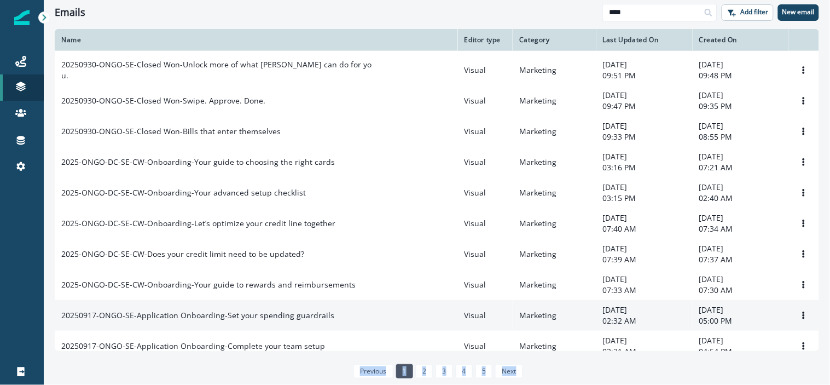
click at [142, 321] on p "20250917-ONGO-SE-Application Onboarding-Set your spending guardrails" at bounding box center [197, 315] width 273 height 11
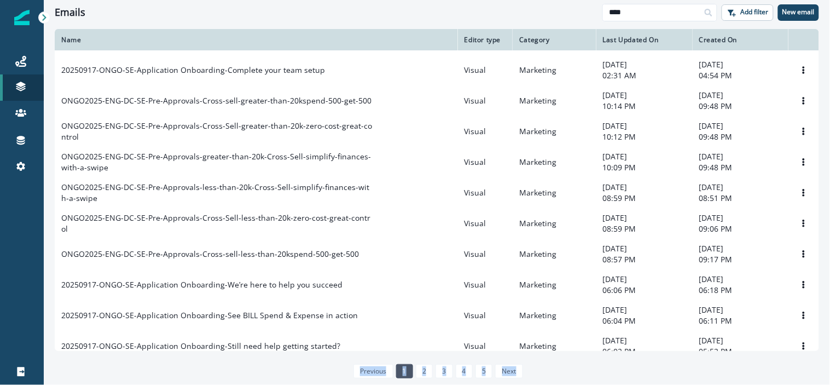
scroll to position [517, 0]
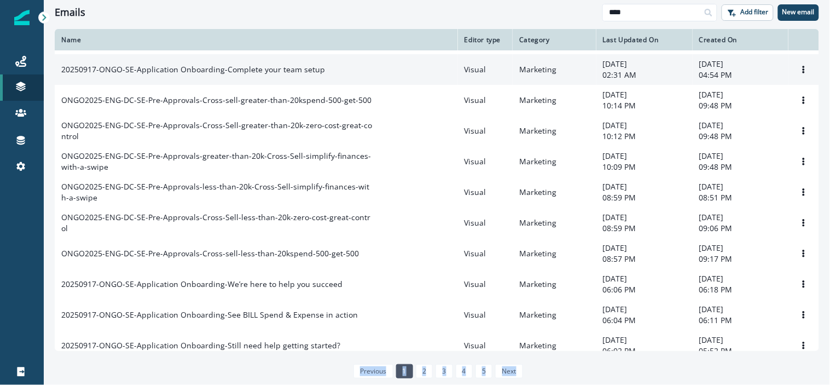
click at [202, 74] on p "20250917-ONGO-SE-Application Onboarding-Complete your team setup" at bounding box center [193, 69] width 264 height 11
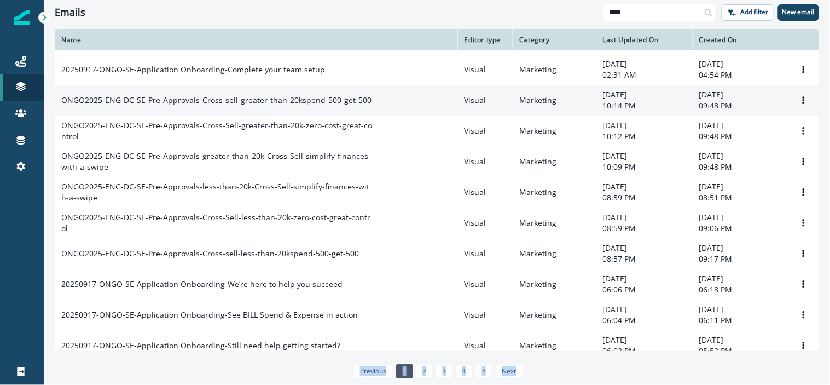
click at [189, 106] on p "ONGO2025-ENG-DC-SE-Pre-Approvals-Cross-sell-greater-than-20kspend-500-get-500" at bounding box center [216, 100] width 310 height 11
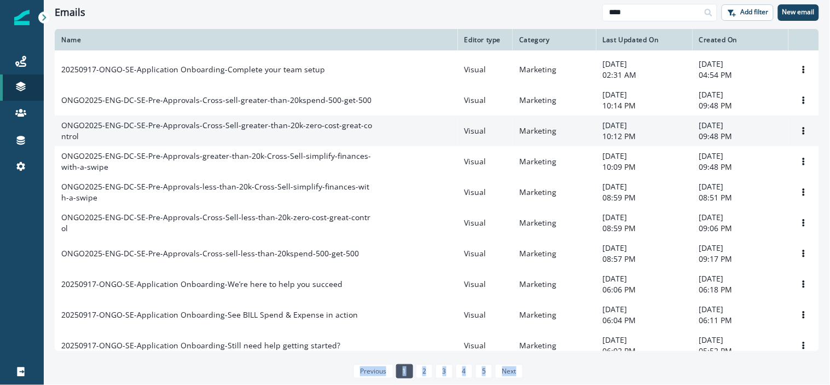
click at [179, 133] on p "ONGO2025-ENG-DC-SE-Pre-Approvals-Cross-Sell-greater-than-20k-zero-cost-great-co…" at bounding box center [217, 131] width 312 height 22
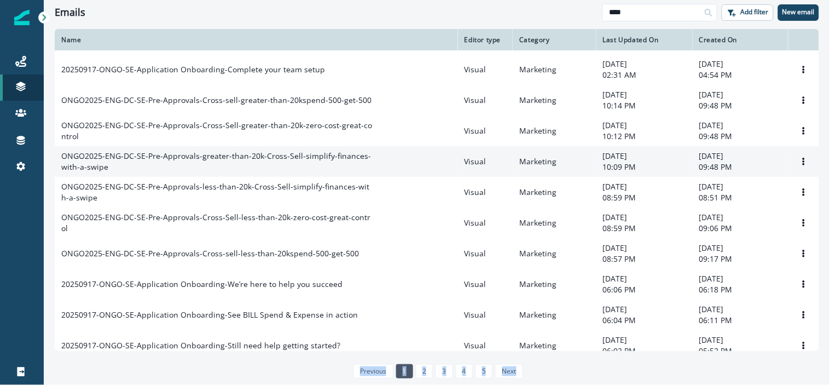
click at [152, 167] on p "ONGO2025-ENG-DC-SE-Pre-Approvals-greater-than-20k-Cross-Sell-simplify-finances-…" at bounding box center [217, 161] width 312 height 22
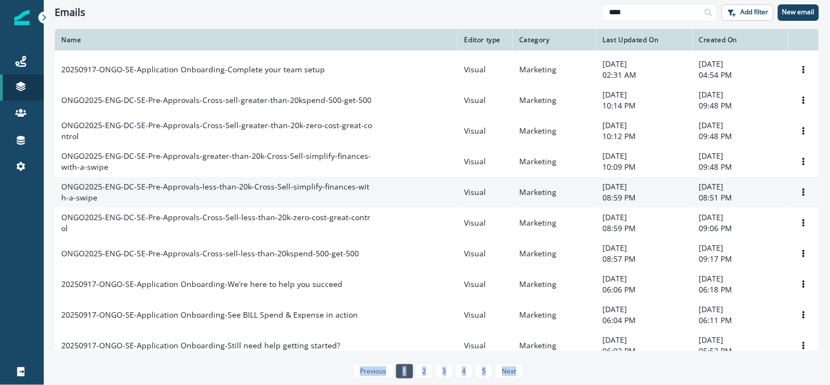
click at [134, 203] on p "ONGO2025-ENG-DC-SE-Pre-Approvals-less-than-20k-Cross-Sell-simplify-finances-wit…" at bounding box center [217, 192] width 312 height 22
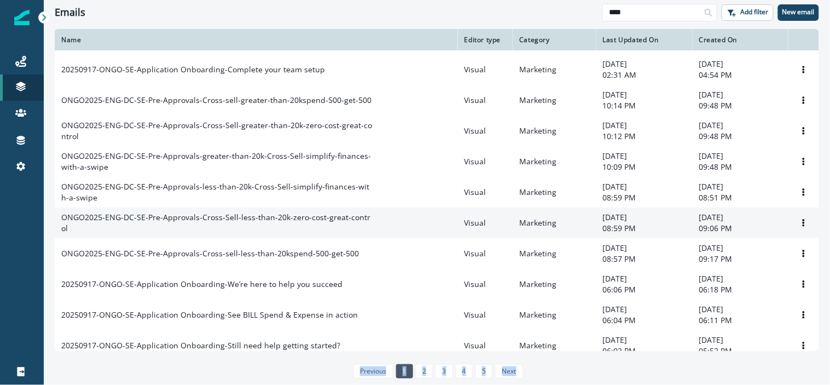
click at [132, 234] on p "ONGO2025-ENG-DC-SE-Pre-Approvals-Cross-Sell-less-than-20k-zero-cost-great-contr…" at bounding box center [217, 223] width 312 height 22
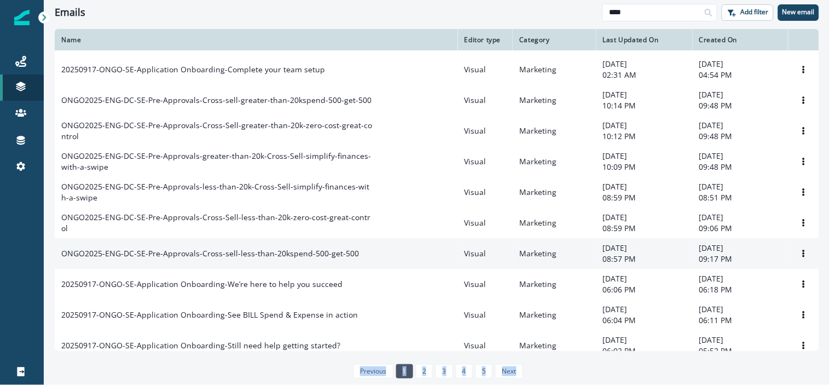
click at [133, 259] on p "ONGO2025-ENG-DC-SE-Pre-Approvals-Cross-sell-less-than-20kspend-500-get-500" at bounding box center [210, 253] width 298 height 11
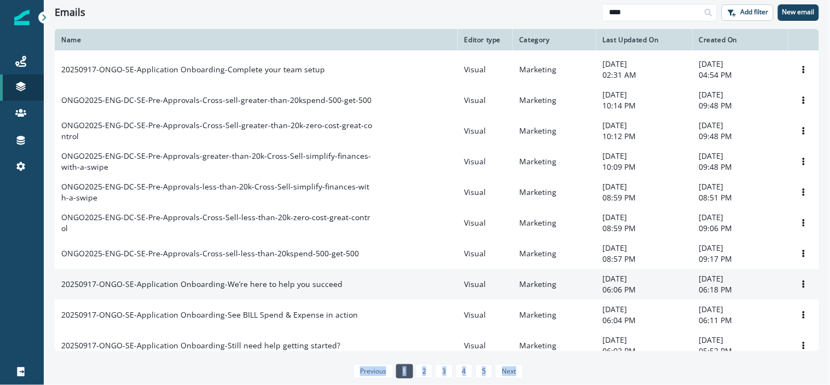
click at [139, 289] on p "20250917-ONGO-SE-Application Onboarding-We’re here to help you succeed" at bounding box center [201, 283] width 281 height 11
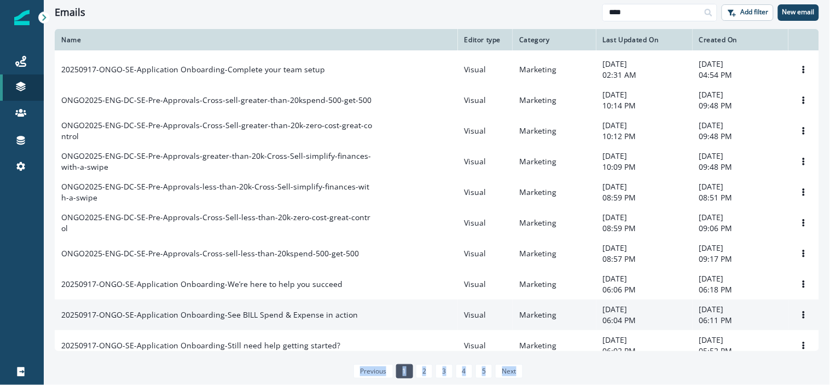
click at [136, 320] on p "20250917-ONGO-SE-Application Onboarding-See BILL Spend & Expense in action" at bounding box center [209, 314] width 296 height 11
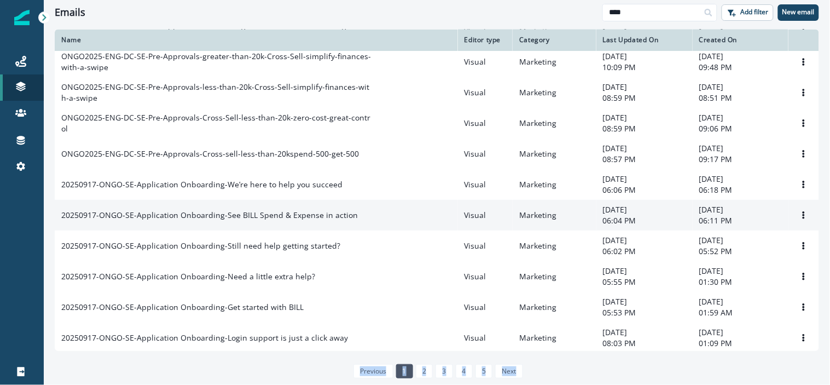
scroll to position [637, 0]
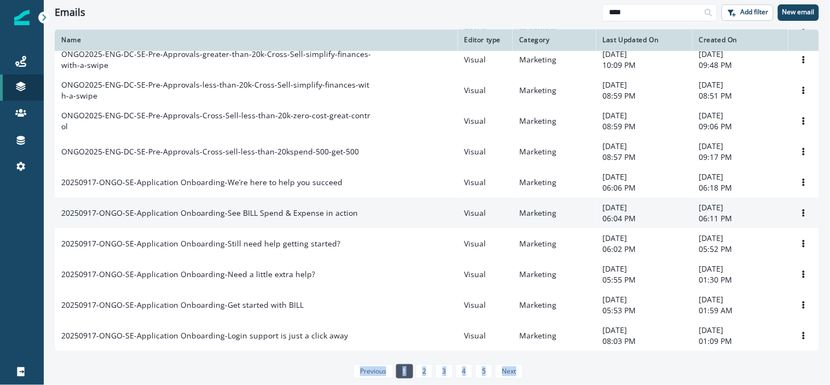
click at [182, 209] on p "20250917-ONGO-SE-Application Onboarding-See BILL Spend & Expense in action" at bounding box center [209, 212] width 296 height 11
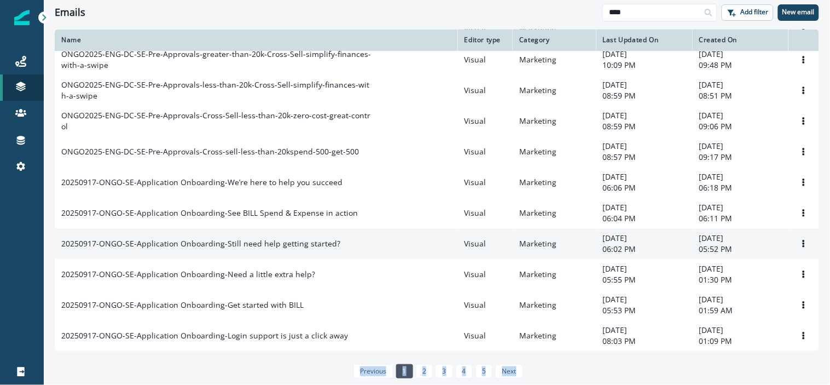
click at [161, 240] on p "20250917-ONGO-SE-Application Onboarding-Still need help getting started?" at bounding box center [200, 243] width 279 height 11
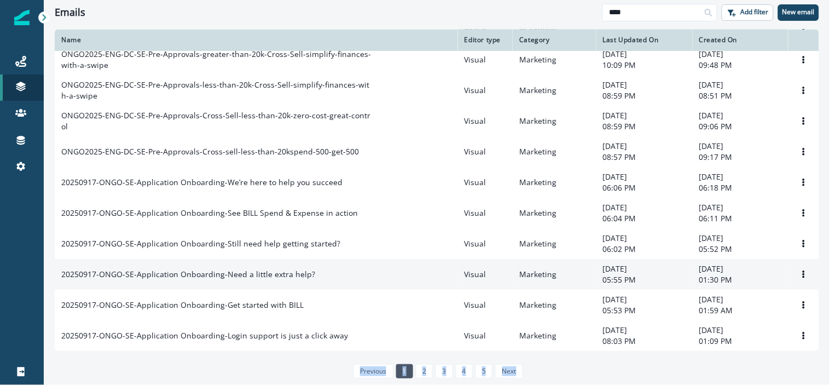
click at [148, 280] on td "20250917-ONGO-SE-Application Onboarding-Need a little extra help?" at bounding box center [256, 274] width 403 height 31
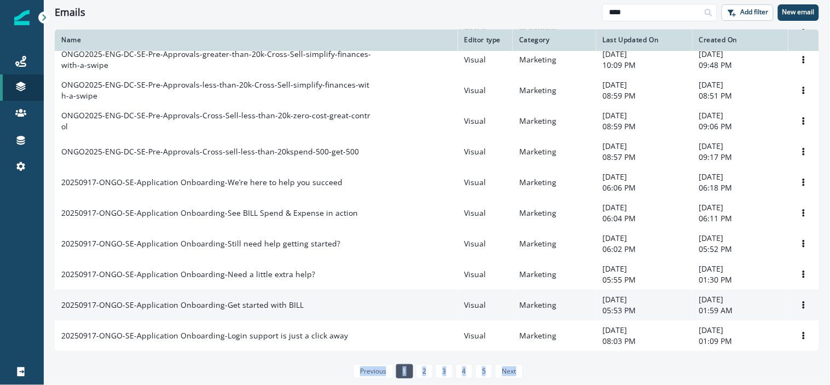
click at [136, 301] on p "20250917-ONGO-SE-Application Onboarding-Get started with BILL" at bounding box center [182, 304] width 242 height 11
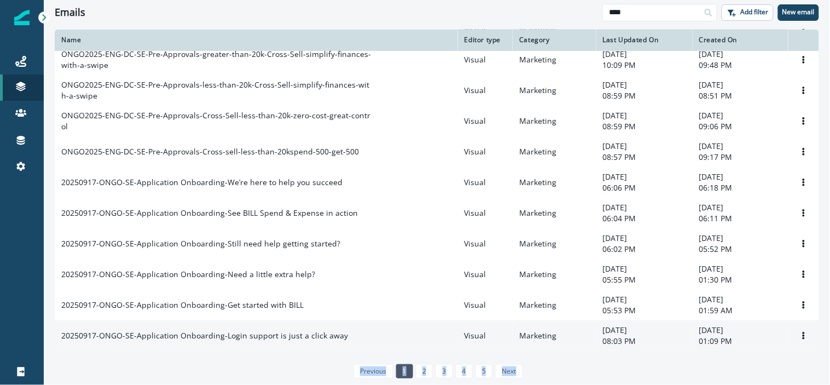
click at [134, 334] on p "20250917-ONGO-SE-Application Onboarding-Login support is just a click away" at bounding box center [204, 335] width 287 height 11
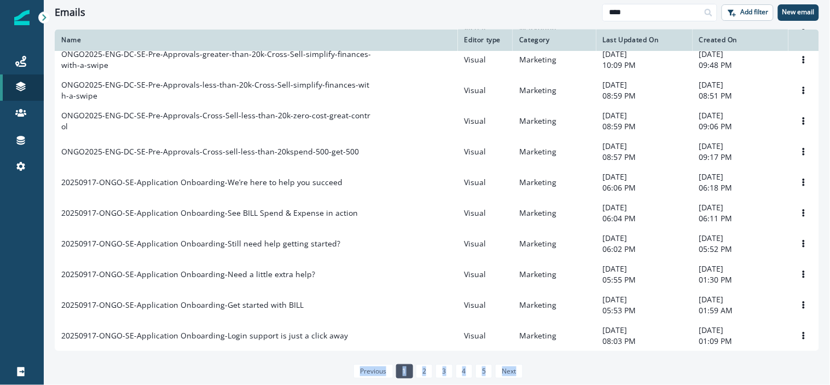
click at [567, 362] on div "previous 1 2 3 4 5 next" at bounding box center [437, 370] width 764 height 23
click at [423, 367] on link "2" at bounding box center [424, 371] width 17 height 14
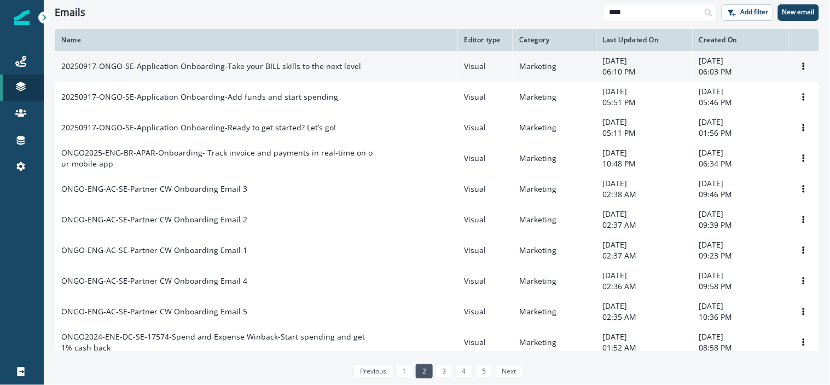
click at [308, 61] on p "20250917-ONGO-SE-Application Onboarding-Take your BILL skills to the next level" at bounding box center [211, 66] width 300 height 11
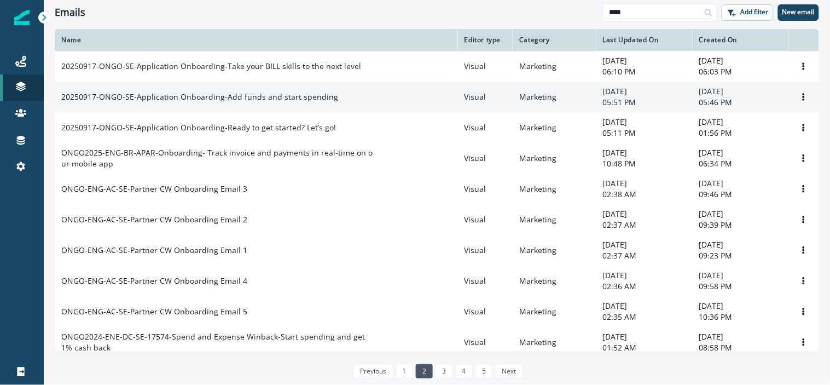
click at [255, 100] on p "20250917-ONGO-SE-Application Onboarding-Add funds and start spending" at bounding box center [199, 96] width 277 height 11
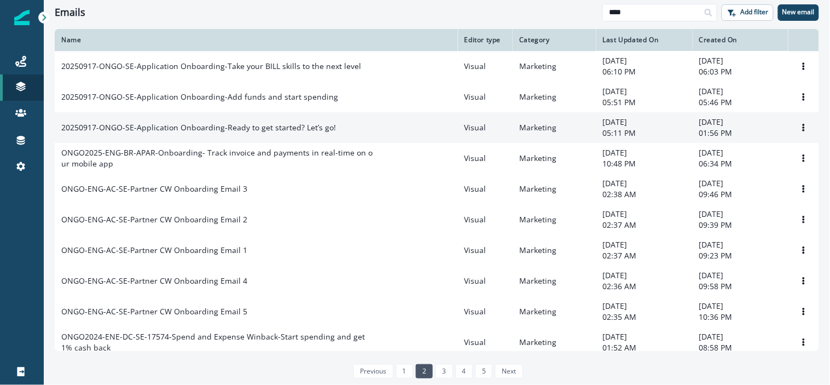
click at [237, 120] on td "20250917-ONGO-SE-Application Onboarding-Ready to get started? Let’s go!" at bounding box center [256, 127] width 403 height 31
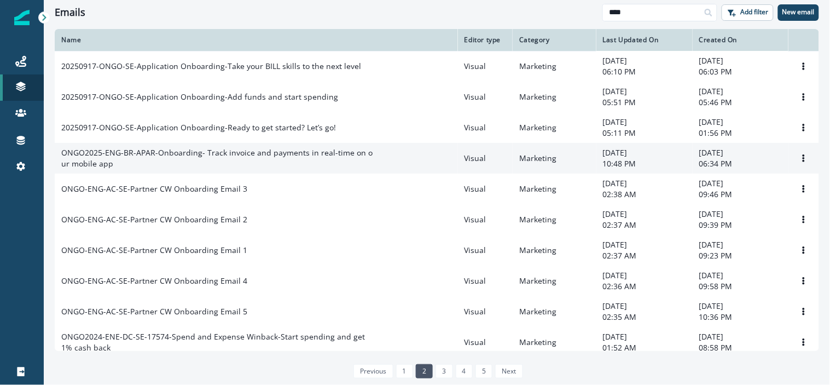
click at [188, 154] on p "ONGO2025-ENG-BR-APAR-Onboarding- Track invoice and payments in real-time on our…" at bounding box center [217, 158] width 312 height 22
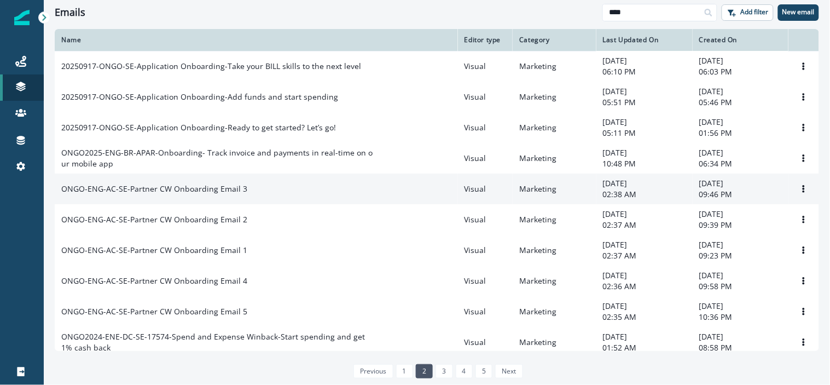
click at [165, 193] on p "ONGO-ENG-AC-SE-Partner CW Onboarding Email 3" at bounding box center [154, 188] width 186 height 11
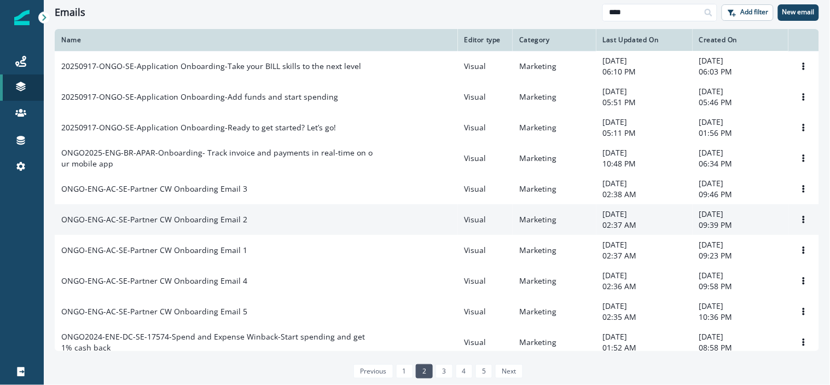
click at [158, 230] on td "ONGO-ENG-AC-SE-Partner CW Onboarding Email 2" at bounding box center [256, 219] width 403 height 31
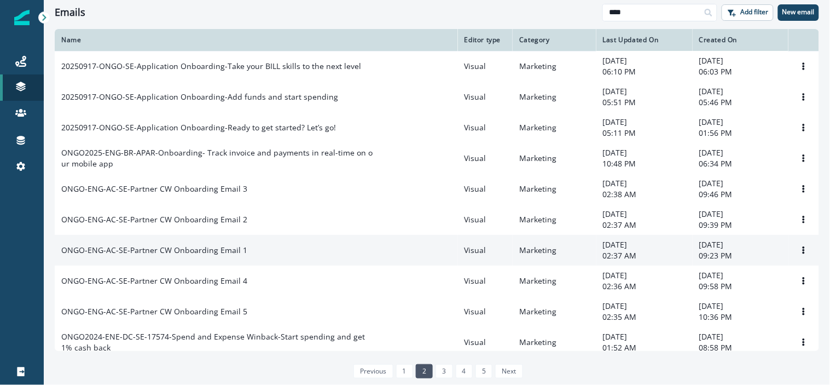
click at [138, 260] on td "ONGO-ENG-AC-SE-Partner CW Onboarding Email 1" at bounding box center [256, 250] width 403 height 31
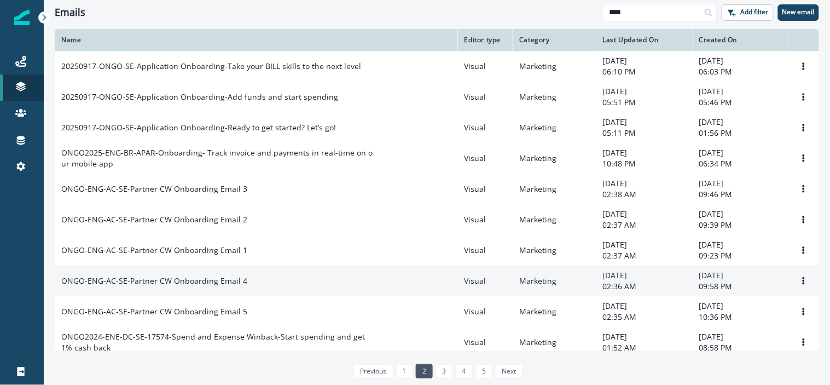
click at [118, 283] on p "ONGO-ENG-AC-SE-Partner CW Onboarding Email 4" at bounding box center [154, 280] width 186 height 11
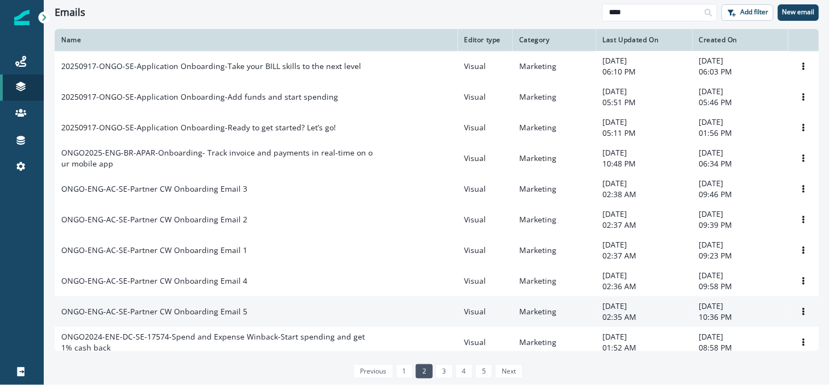
click at [115, 315] on p "ONGO-ENG-AC-SE-Partner CW Onboarding Email 5" at bounding box center [154, 311] width 186 height 11
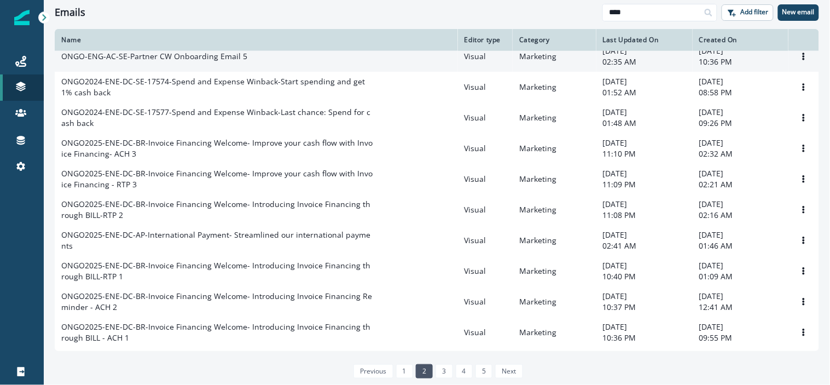
scroll to position [255, 0]
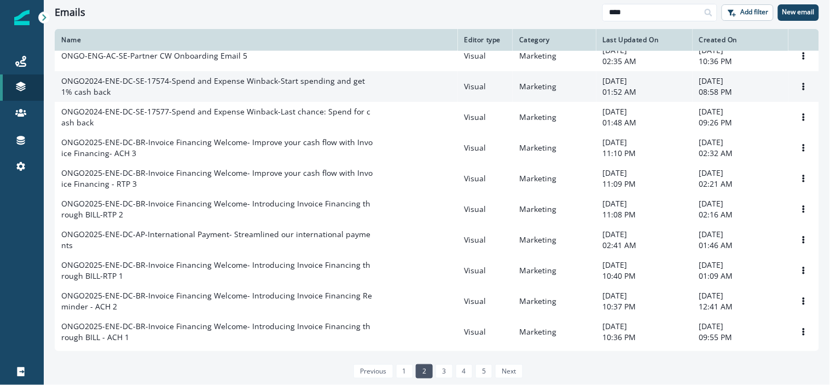
click at [206, 93] on p "ONGO2024-ENE-DC-SE-17574-Spend and Expense Winback-Start spending and get 1% ca…" at bounding box center [217, 86] width 312 height 22
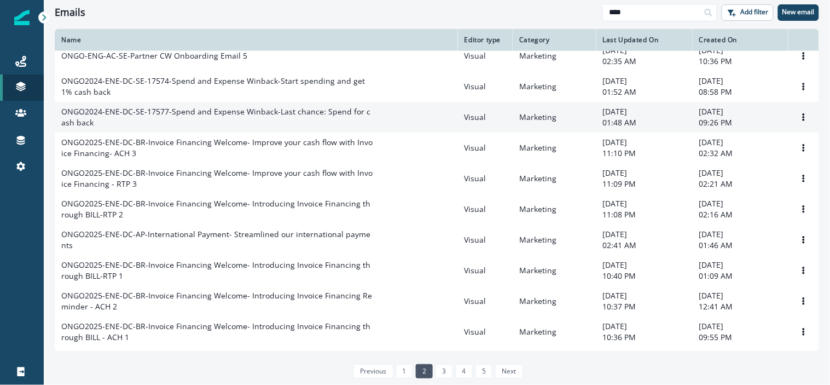
click at [196, 124] on p "ONGO2024-ENE-DC-SE-17577-Spend and Expense Winback-Last chance: Spend for cash …" at bounding box center [217, 117] width 312 height 22
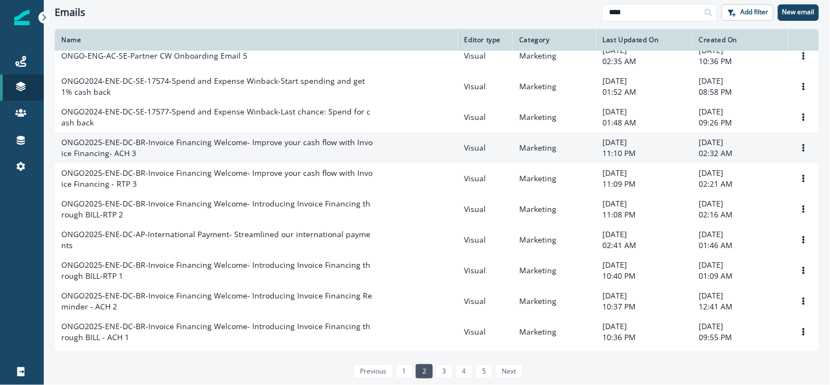
click at [178, 150] on p "ONGO2025-ENE-DC-BR-Invoice Financing Welcome- Improve your cash flow with Invoi…" at bounding box center [217, 148] width 312 height 22
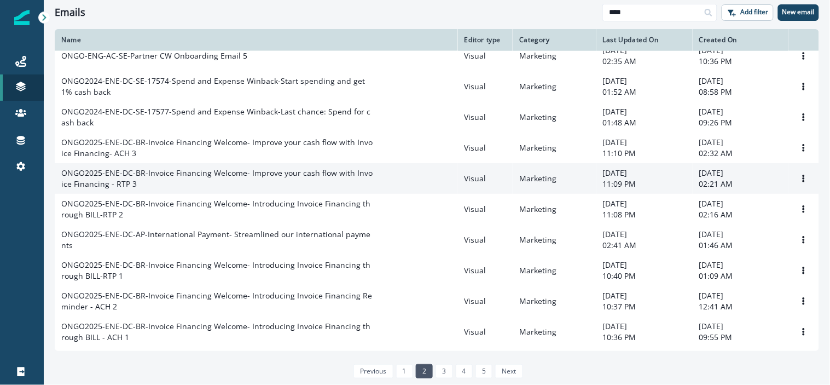
click at [152, 183] on p "ONGO2025-ENE-DC-BR-Invoice Financing Welcome- Improve your cash flow with Invoi…" at bounding box center [217, 178] width 312 height 22
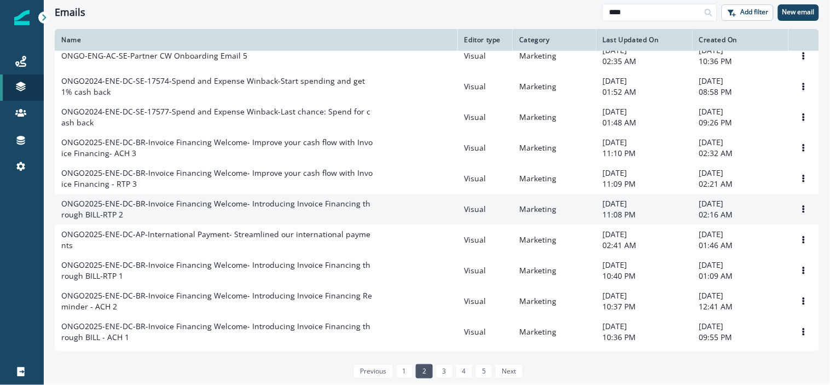
click at [132, 214] on p "ONGO2025-ENE-DC-BR-Invoice Financing Welcome- Introducing Invoice Financing thr…" at bounding box center [217, 209] width 312 height 22
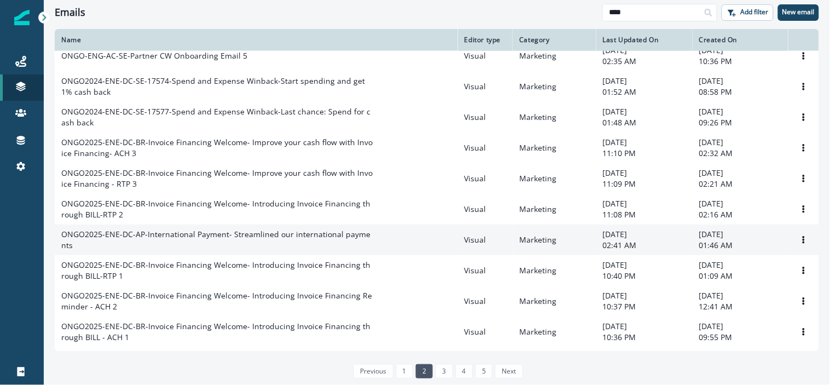
click at [119, 248] on p "ONGO2025-ENE-DC-AP-International Payment- Streamlined our international payments" at bounding box center [217, 240] width 312 height 22
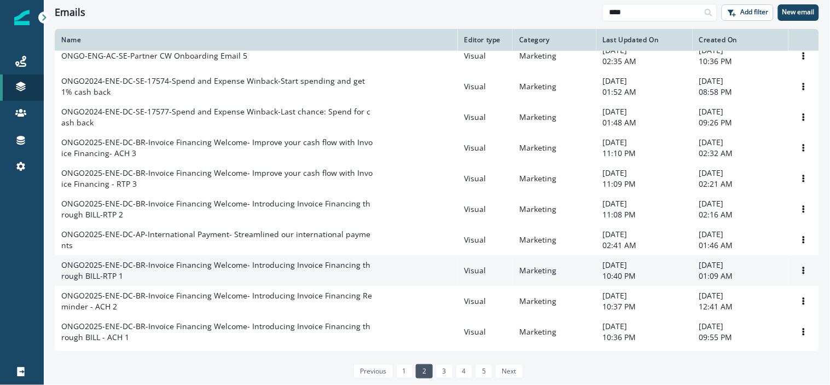
click at [108, 280] on p "ONGO2025-ENE-DC-BR-Invoice Financing Welcome- Introducing Invoice Financing thr…" at bounding box center [217, 270] width 312 height 22
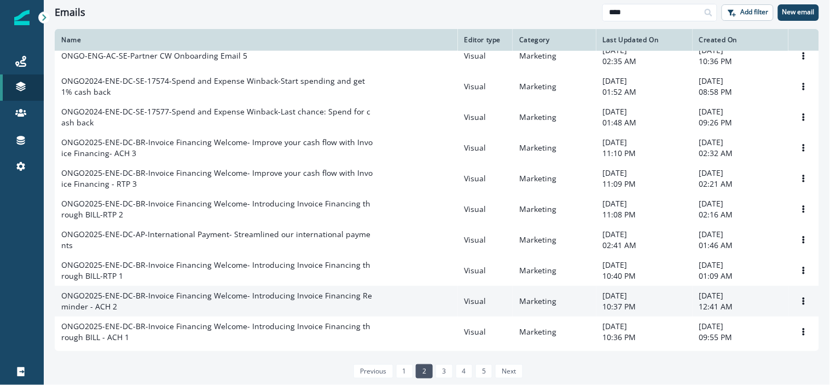
click at [107, 305] on p "ONGO2025-ENE-DC-BR-Invoice Financing Welcome- Introducing Invoice Financing Rem…" at bounding box center [217, 301] width 312 height 22
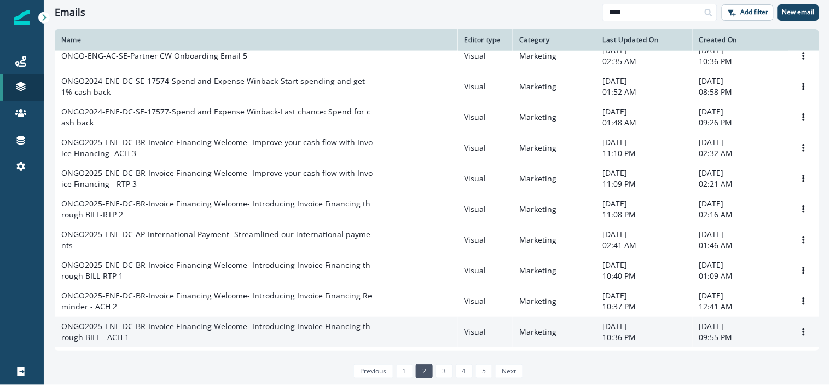
click at [98, 338] on p "ONGO2025-ENE-DC-BR-Invoice Financing Welcome- Introducing Invoice Financing thr…" at bounding box center [217, 332] width 312 height 22
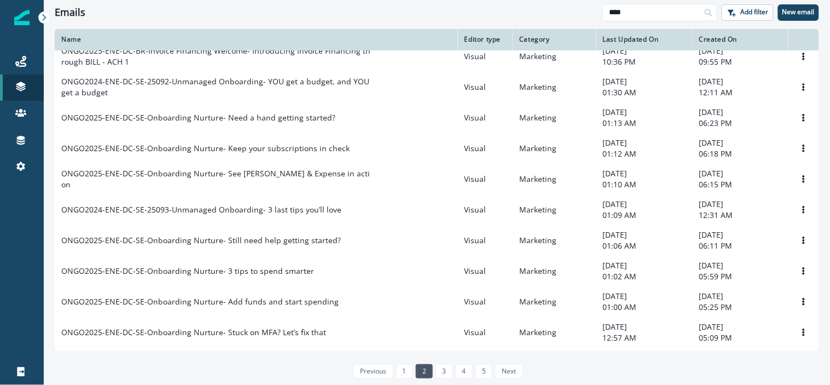
scroll to position [531, 0]
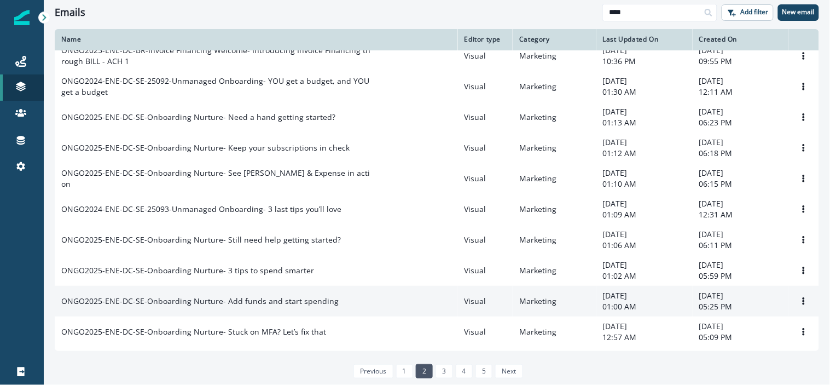
click at [277, 306] on p "ONGO2025-ENE-DC-SE-Onboarding Nurture- Add funds and start spending" at bounding box center [199, 300] width 277 height 11
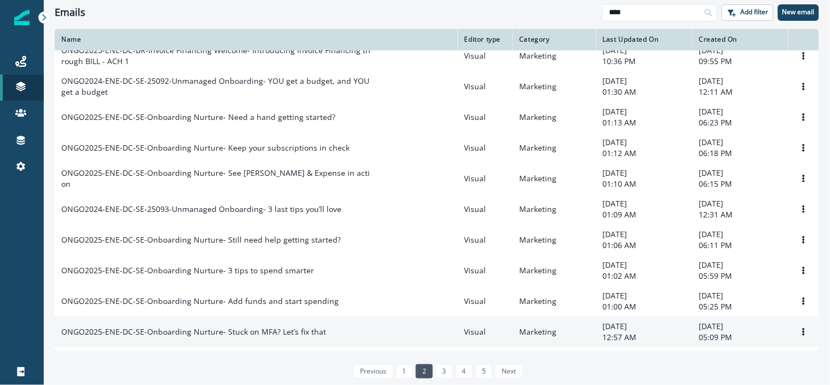
click at [266, 337] on p "ONGO2025-ENE-DC-SE-Onboarding Nurture- Stuck on MFA? Let’s fix that" at bounding box center [193, 331] width 265 height 11
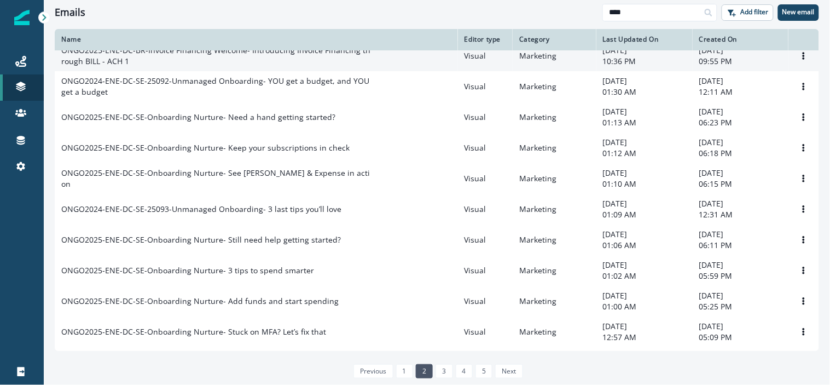
click at [272, 67] on p "ONGO2025-ENE-DC-BR-Invoice Financing Welcome- Introducing Invoice Financing thr…" at bounding box center [217, 56] width 312 height 22
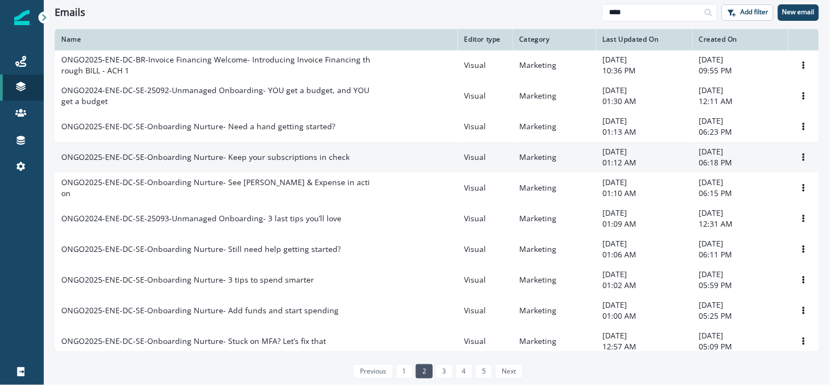
scroll to position [526, 0]
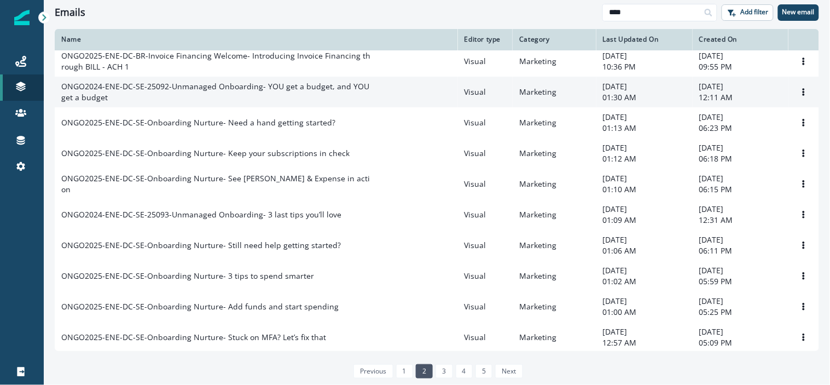
click at [271, 95] on p "ONGO2024-ENE-DC-SE-25092-Unmanaged Onboarding- YOU get a budget, and YOU get a …" at bounding box center [217, 92] width 312 height 22
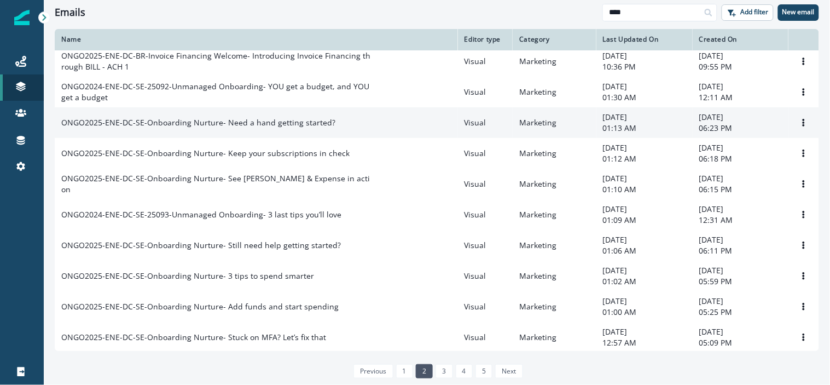
click at [269, 128] on p "ONGO2025-ENE-DC-SE-Onboarding Nurture- Need a hand getting started?" at bounding box center [198, 122] width 274 height 11
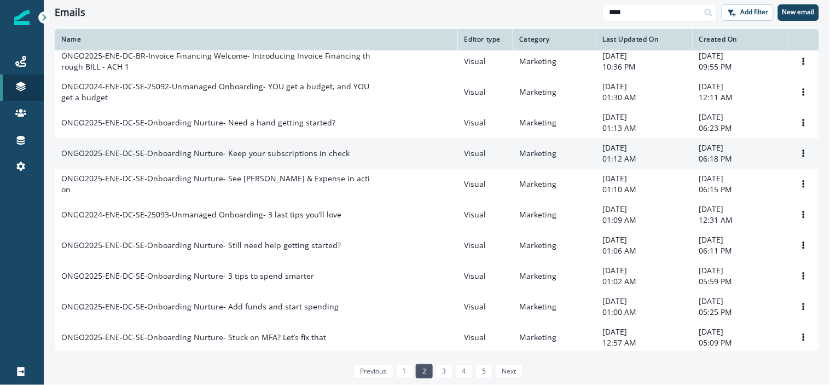
click at [260, 159] on p "ONGO2025-ENE-DC-SE-Onboarding Nurture- Keep your subscriptions in check" at bounding box center [205, 153] width 288 height 11
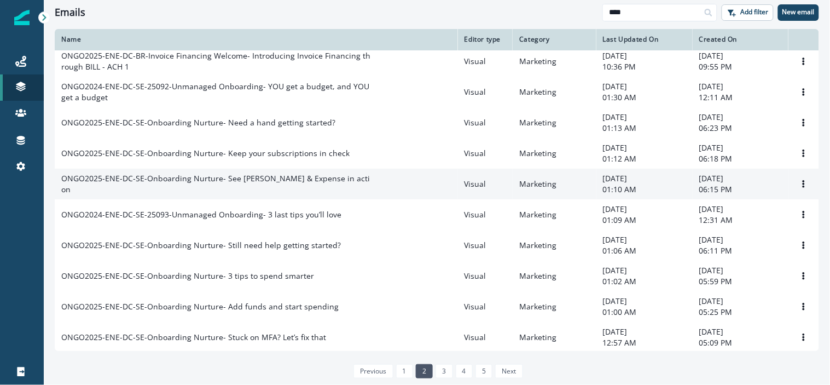
click at [254, 193] on p "ONGO2025-ENE-DC-SE-Onboarding Nurture- See BILL Spend & Expense in action" at bounding box center [217, 184] width 312 height 22
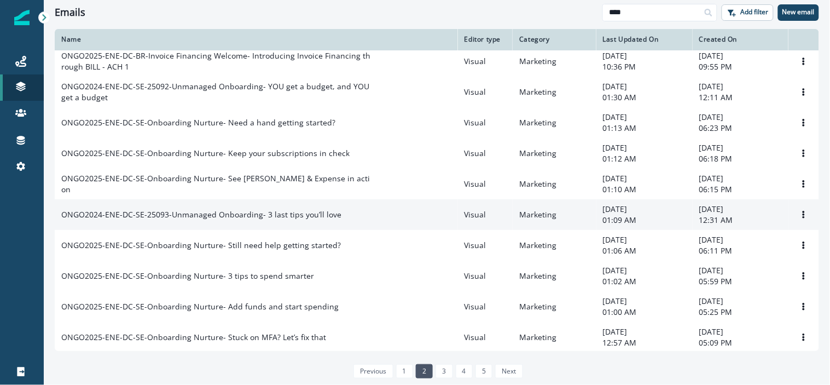
click at [246, 220] on p "ONGO2024-ENE-DC-SE-25093-Unmanaged Onboarding- 3 last tips you’ll love" at bounding box center [201, 214] width 280 height 11
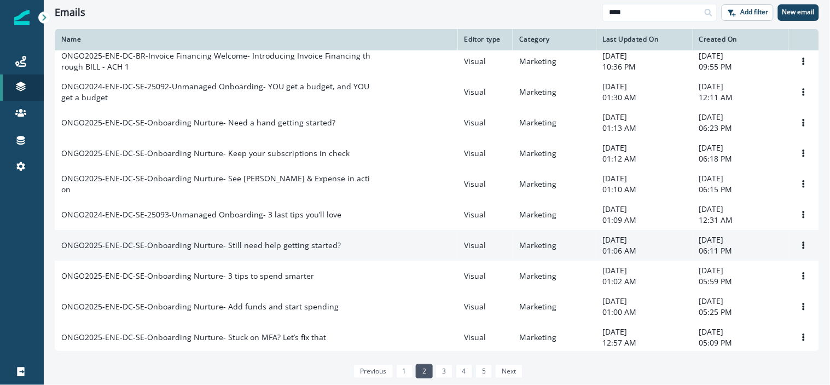
click at [247, 251] on p "ONGO2025-ENE-DC-SE-Onboarding Nurture- Still need help getting started?" at bounding box center [201, 245] width 280 height 11
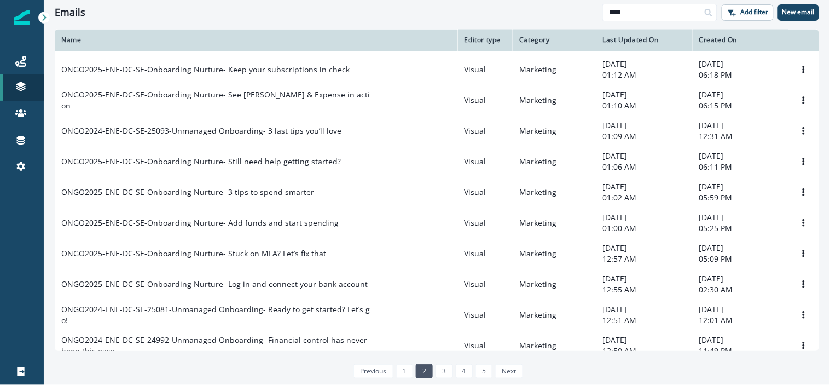
scroll to position [637, 0]
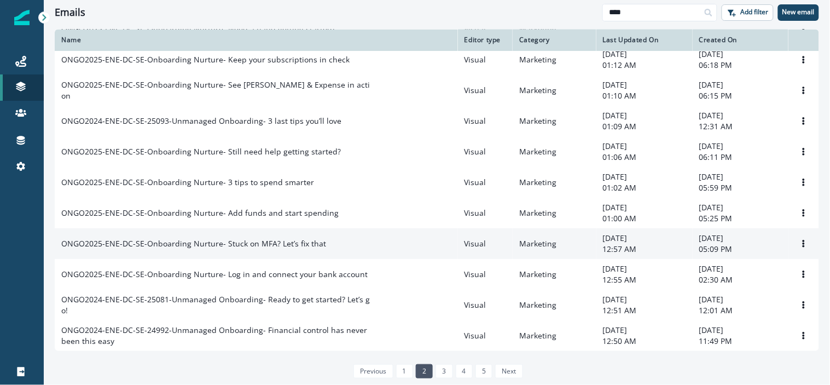
click at [266, 242] on p "ONGO2025-ENE-DC-SE-Onboarding Nurture- Stuck on MFA? Let’s fix that" at bounding box center [193, 243] width 265 height 11
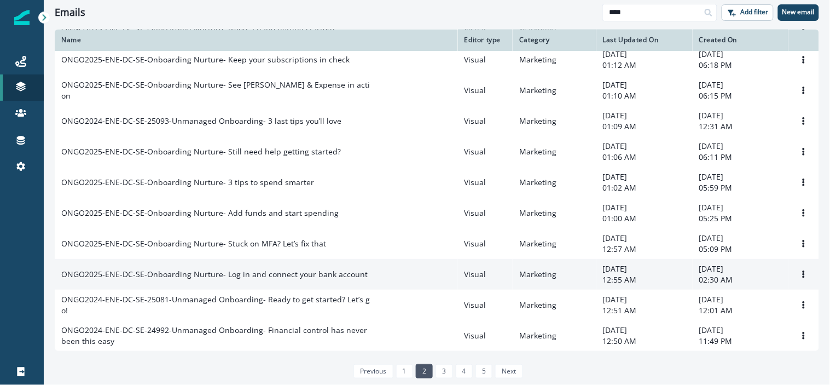
click at [256, 265] on td "ONGO2025-ENE-DC-SE-Onboarding Nurture- Log in and connect your bank account" at bounding box center [256, 274] width 403 height 31
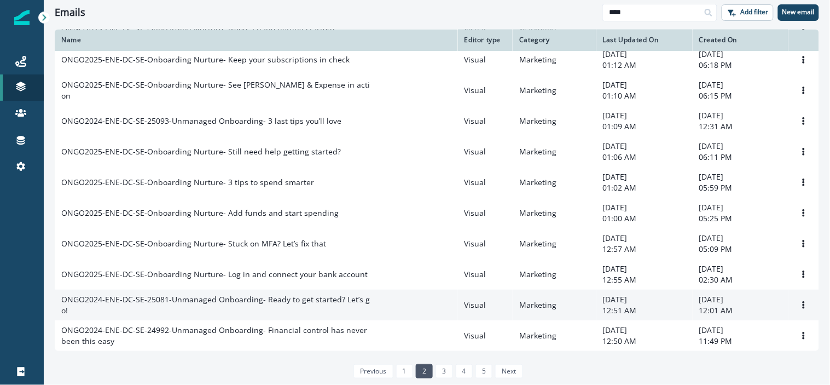
click at [241, 304] on p "ONGO2024-ENE-DC-SE-25081-Unmanaged Onboarding- Ready to get started? Let’s go!" at bounding box center [217, 305] width 312 height 22
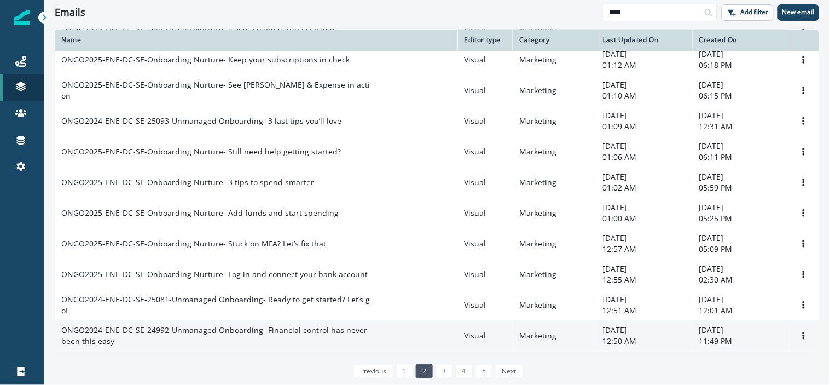
click at [220, 333] on p "ONGO2024-ENE-DC-SE-24992-Unmanaged Onboarding- Financial control has never been…" at bounding box center [217, 335] width 312 height 22
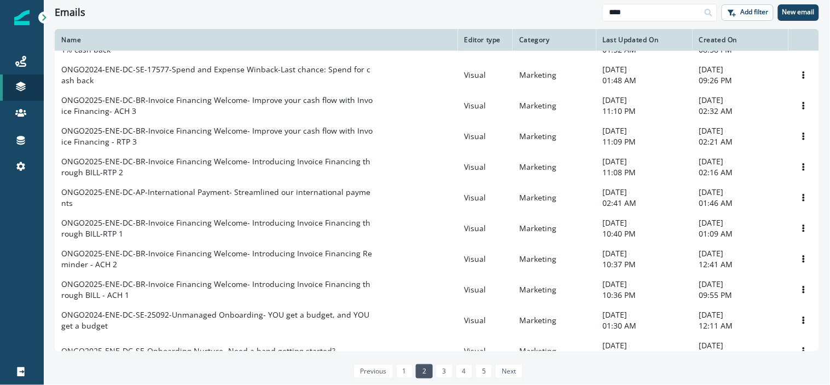
scroll to position [0, 0]
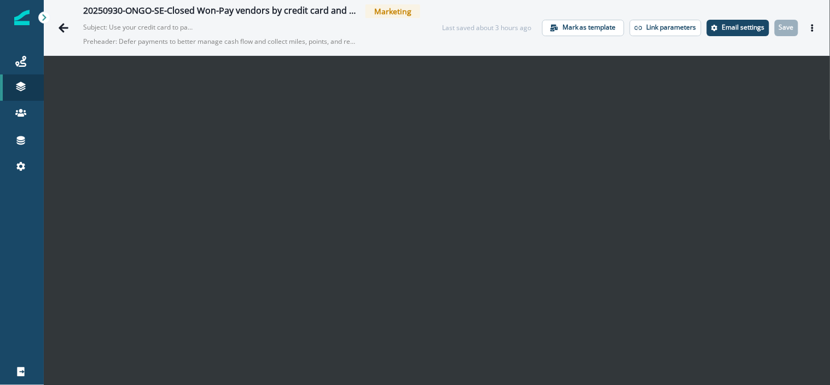
scroll to position [18, 0]
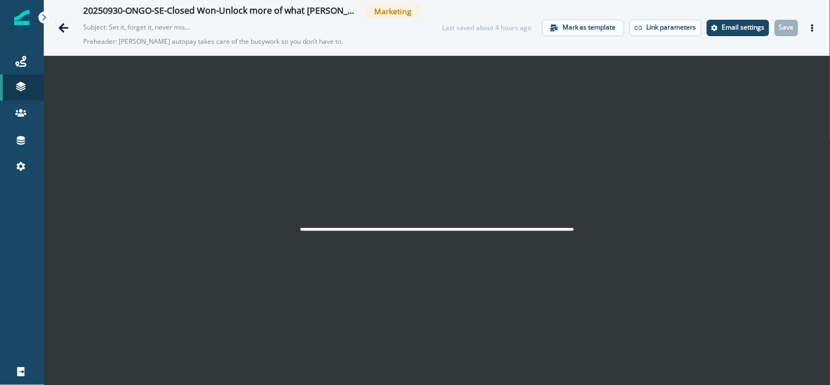
click at [569, 197] on div at bounding box center [437, 229] width 786 height 346
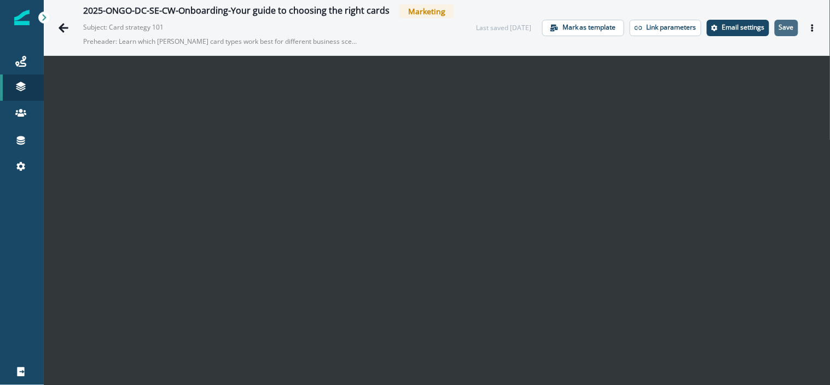
click at [783, 24] on p "Save" at bounding box center [786, 28] width 15 height 8
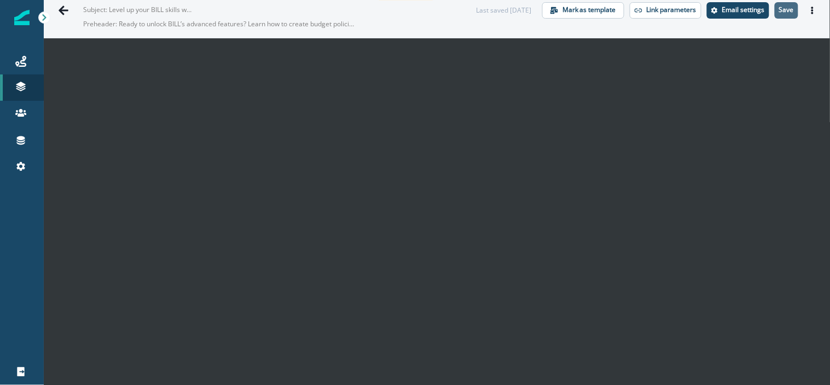
click at [779, 9] on p "Save" at bounding box center [786, 10] width 15 height 8
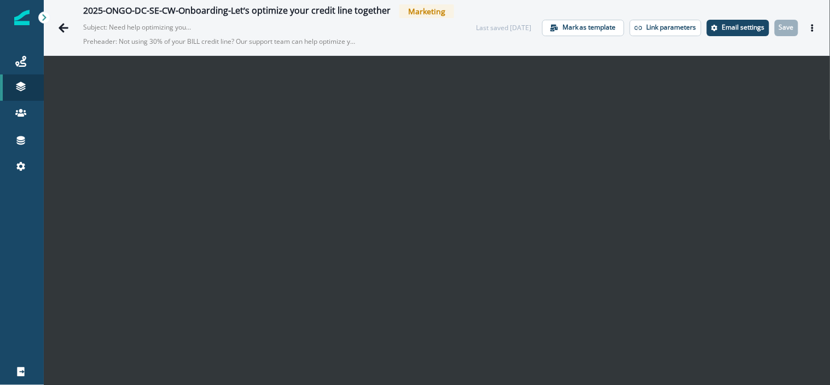
scroll to position [18, 0]
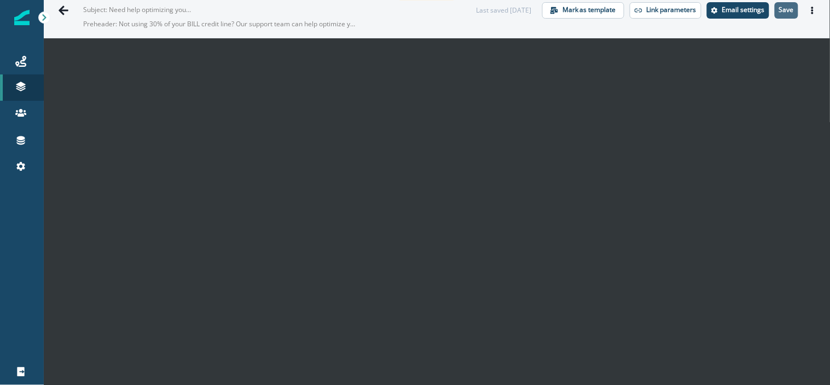
click at [784, 12] on p "Save" at bounding box center [786, 10] width 15 height 8
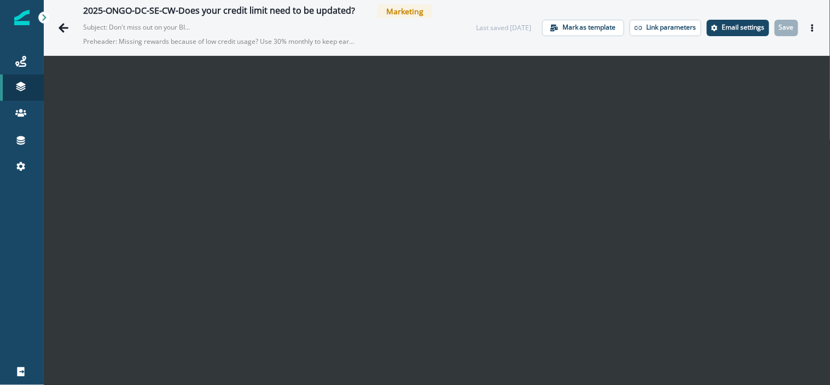
scroll to position [18, 0]
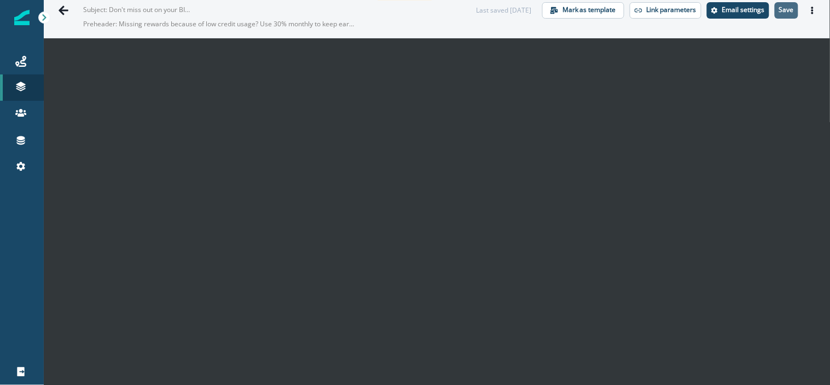
click at [784, 6] on p "Save" at bounding box center [786, 10] width 15 height 8
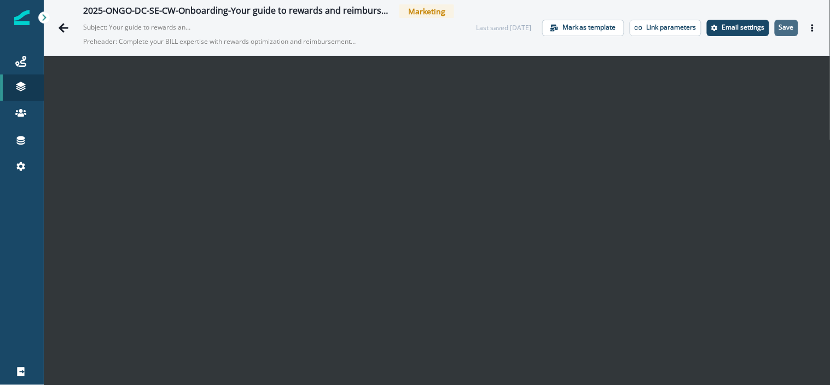
click at [783, 27] on p "Save" at bounding box center [786, 28] width 15 height 8
click at [779, 24] on p "Save" at bounding box center [786, 28] width 15 height 8
click at [781, 30] on p "Save" at bounding box center [786, 28] width 15 height 8
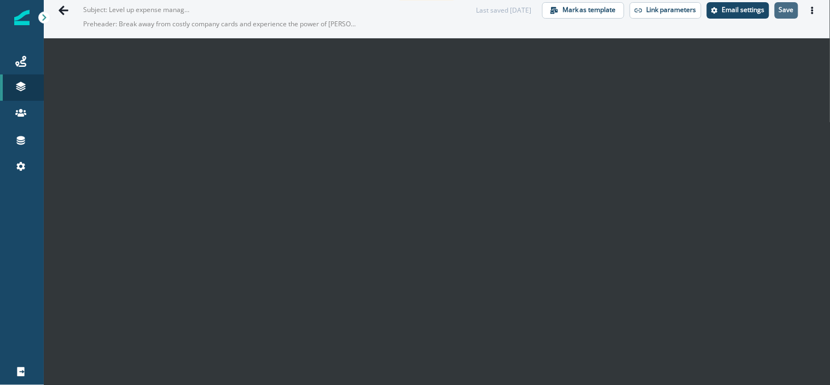
click at [779, 9] on p "Save" at bounding box center [786, 10] width 15 height 8
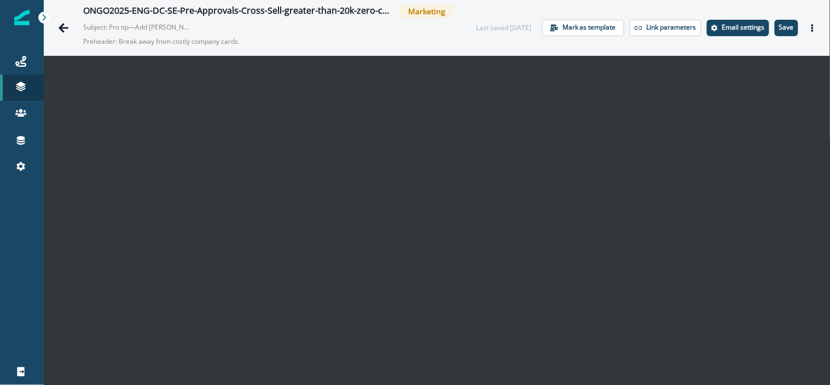
click at [779, 30] on p "Save" at bounding box center [786, 28] width 15 height 8
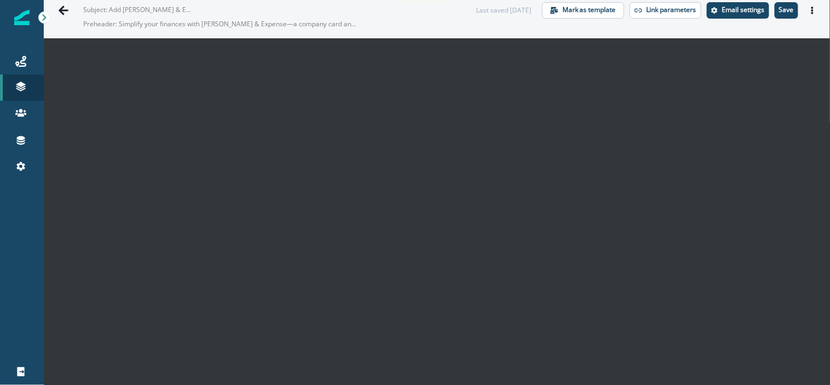
click at [776, 15] on button "Save" at bounding box center [787, 10] width 24 height 16
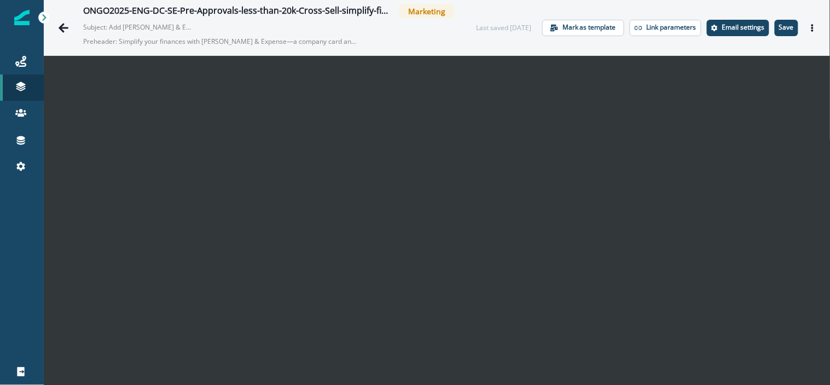
click at [779, 27] on p "Save" at bounding box center [786, 28] width 15 height 8
click at [779, 24] on p "Save" at bounding box center [786, 28] width 15 height 8
click at [787, 25] on button "Save" at bounding box center [787, 28] width 24 height 16
click at [779, 25] on p "Save" at bounding box center [786, 28] width 15 height 8
click at [779, 24] on p "Save" at bounding box center [786, 28] width 15 height 8
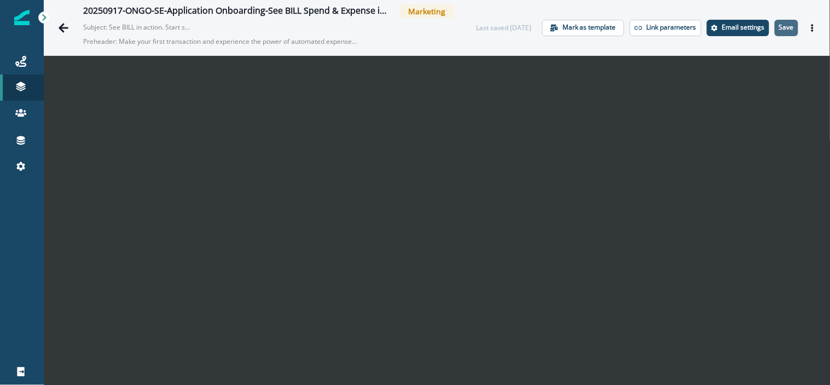
click at [781, 25] on p "Save" at bounding box center [786, 28] width 15 height 8
click at [779, 24] on p "Save" at bounding box center [786, 28] width 15 height 8
click at [779, 26] on p "Save" at bounding box center [786, 28] width 15 height 8
click at [779, 24] on p "Save" at bounding box center [786, 28] width 15 height 8
click at [775, 20] on button "Save" at bounding box center [787, 28] width 24 height 16
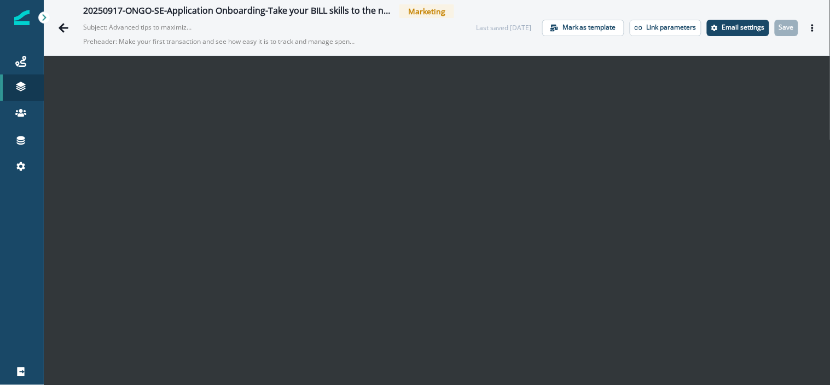
scroll to position [18, 0]
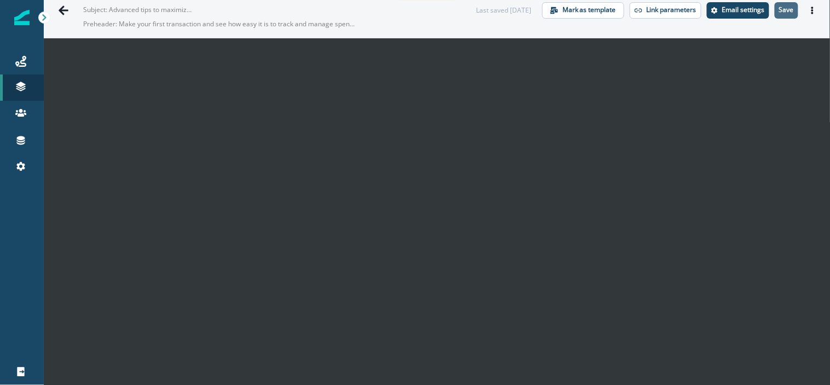
click at [775, 13] on button "Save" at bounding box center [787, 10] width 24 height 16
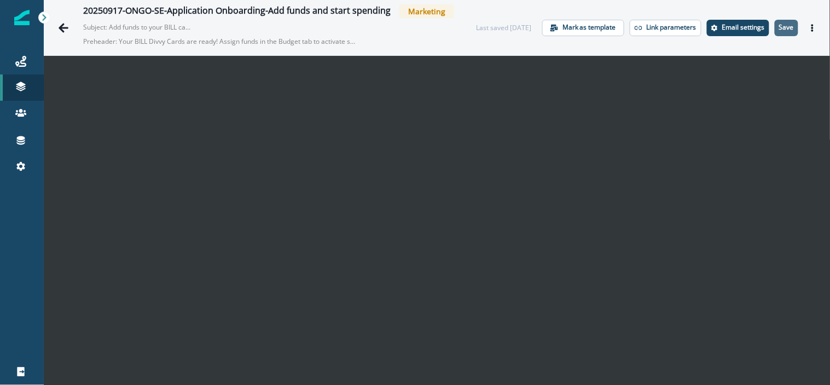
click at [779, 31] on p "Save" at bounding box center [786, 28] width 15 height 8
click at [775, 28] on button "Save" at bounding box center [787, 28] width 24 height 16
click at [779, 28] on p "Save" at bounding box center [786, 28] width 15 height 8
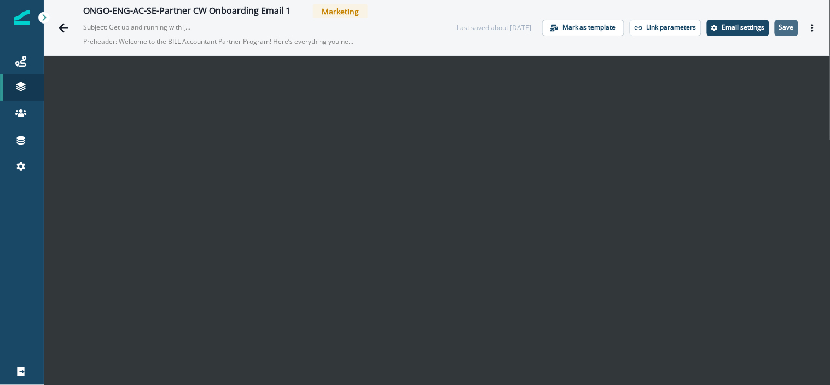
click at [783, 25] on p "Save" at bounding box center [786, 28] width 15 height 8
click at [779, 27] on p "Save" at bounding box center [786, 28] width 15 height 8
click at [779, 25] on p "Save" at bounding box center [786, 28] width 15 height 8
click at [779, 28] on p "Save" at bounding box center [786, 28] width 15 height 8
click at [779, 31] on p "Save" at bounding box center [786, 28] width 15 height 8
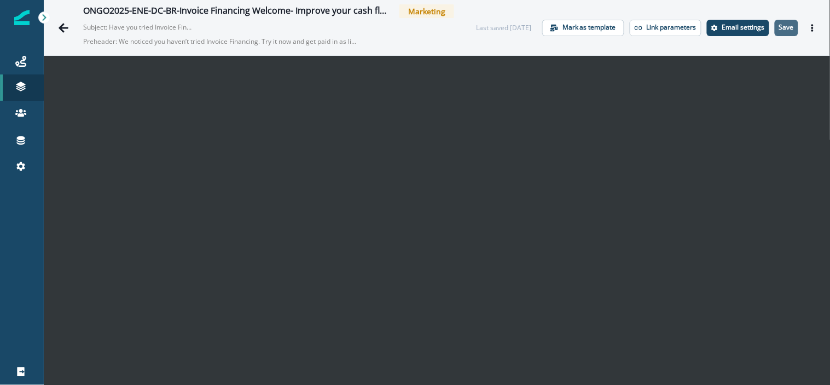
click at [784, 30] on p "Save" at bounding box center [786, 28] width 15 height 8
click at [776, 33] on button "Save" at bounding box center [787, 28] width 24 height 16
click at [775, 20] on button "Save" at bounding box center [787, 28] width 24 height 16
click at [779, 29] on p "Save" at bounding box center [786, 28] width 15 height 8
click at [779, 28] on p "Save" at bounding box center [786, 28] width 15 height 8
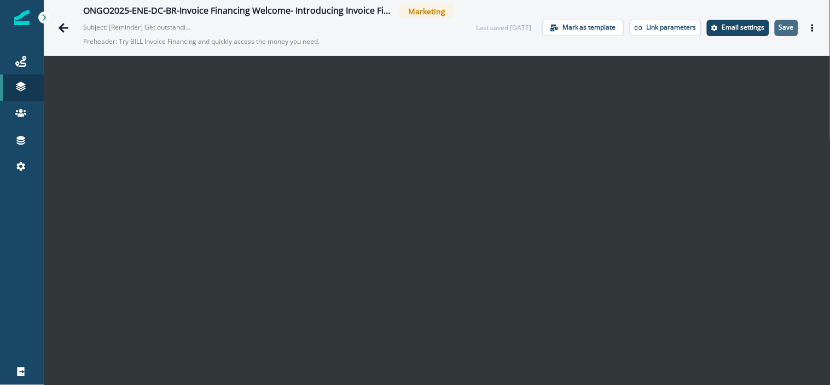
click at [775, 21] on button "Save" at bounding box center [787, 28] width 24 height 16
click at [784, 29] on p "Save" at bounding box center [786, 28] width 15 height 8
click at [781, 30] on p "Save" at bounding box center [786, 28] width 15 height 8
click at [779, 30] on p "Save" at bounding box center [786, 28] width 15 height 8
click at [779, 24] on p "Save" at bounding box center [786, 28] width 15 height 8
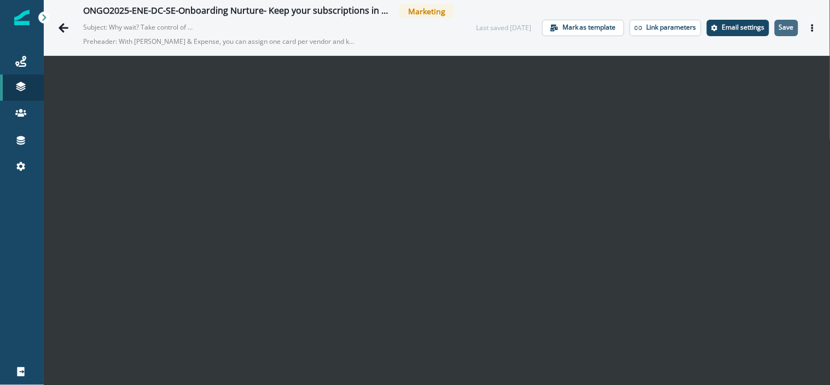
click at [783, 24] on p "Save" at bounding box center [786, 28] width 15 height 8
click at [775, 24] on button "Save" at bounding box center [787, 28] width 24 height 16
click at [779, 31] on button "Save" at bounding box center [787, 28] width 24 height 16
click at [779, 27] on p "Save" at bounding box center [786, 28] width 15 height 8
click at [784, 34] on button "Save" at bounding box center [787, 28] width 24 height 16
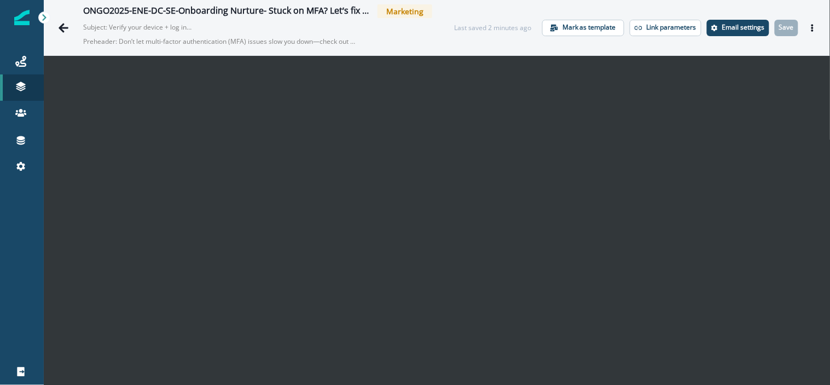
scroll to position [18, 0]
click at [784, 30] on p "Save" at bounding box center [786, 28] width 15 height 8
click at [785, 22] on button "Save" at bounding box center [787, 28] width 24 height 16
click at [790, 32] on div "Last saved [DATE] Mark as template Link parameters Email settings Save Preview …" at bounding box center [648, 28] width 345 height 16
click at [779, 28] on p "Save" at bounding box center [786, 28] width 15 height 8
